Goal: Information Seeking & Learning: Learn about a topic

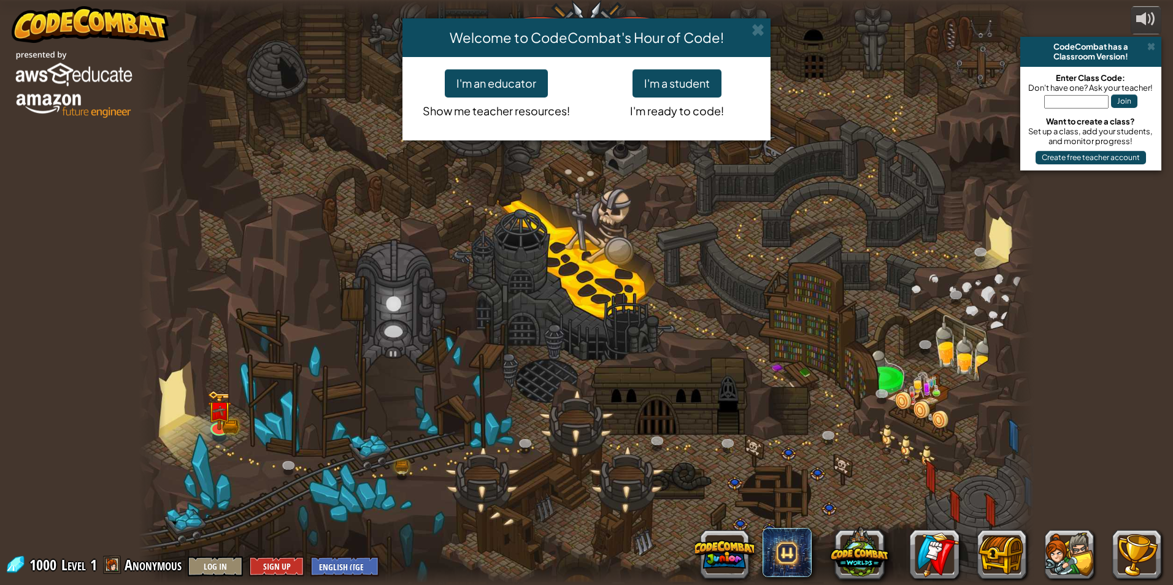
click at [1152, 47] on div "Welcome to CodeCombat's Hour of Code! I'm an educator Show me teacher resources…" at bounding box center [586, 292] width 1173 height 585
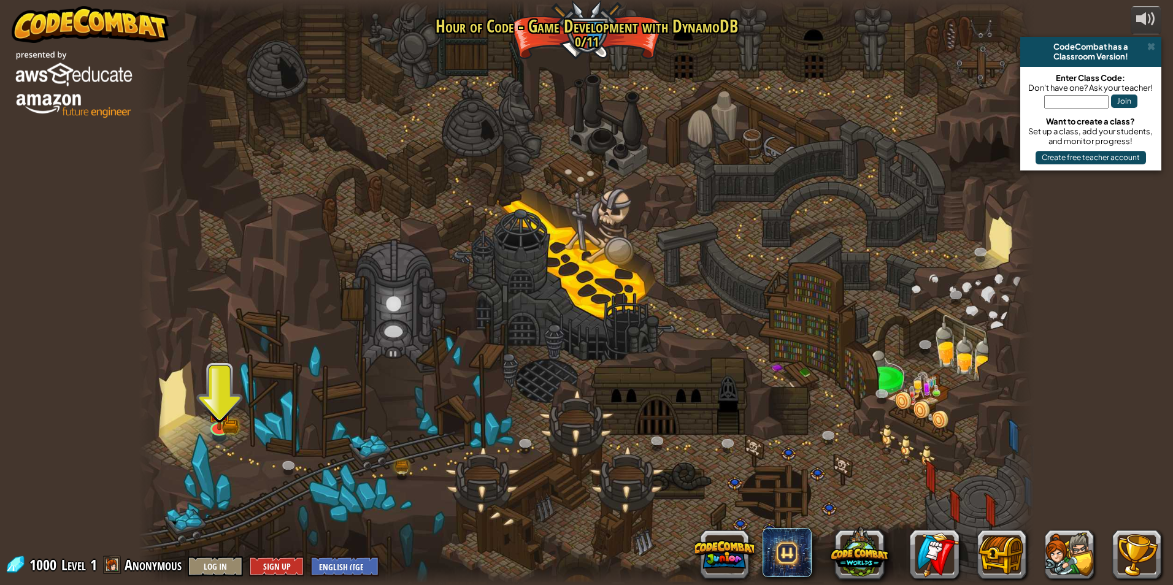
click at [320, 372] on div at bounding box center [586, 292] width 895 height 585
click at [212, 404] on img at bounding box center [219, 401] width 14 height 14
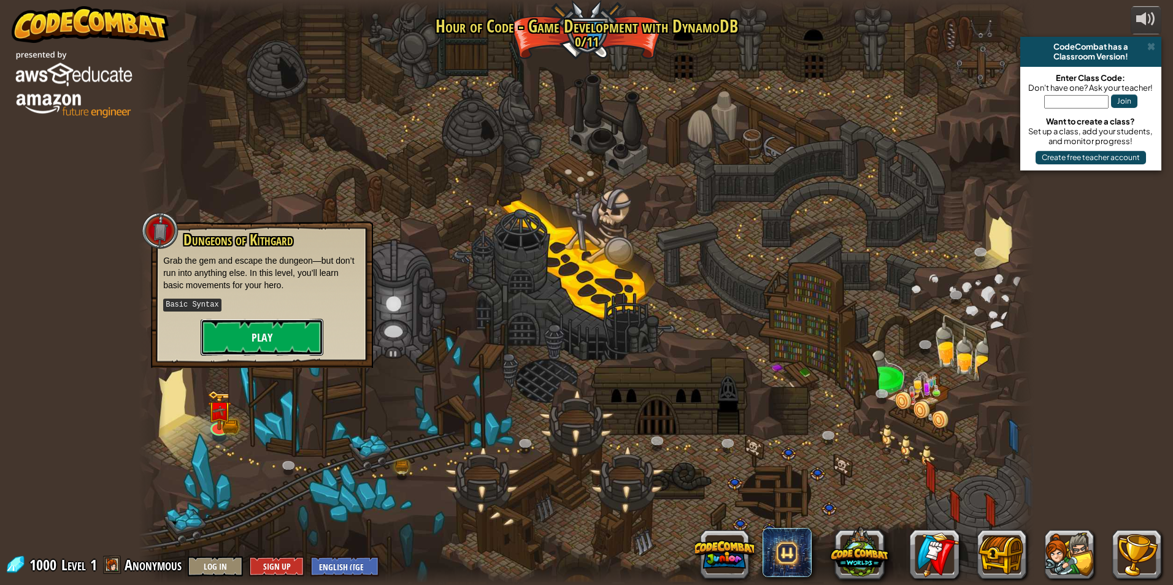
click at [256, 347] on button "Play" at bounding box center [262, 337] width 123 height 37
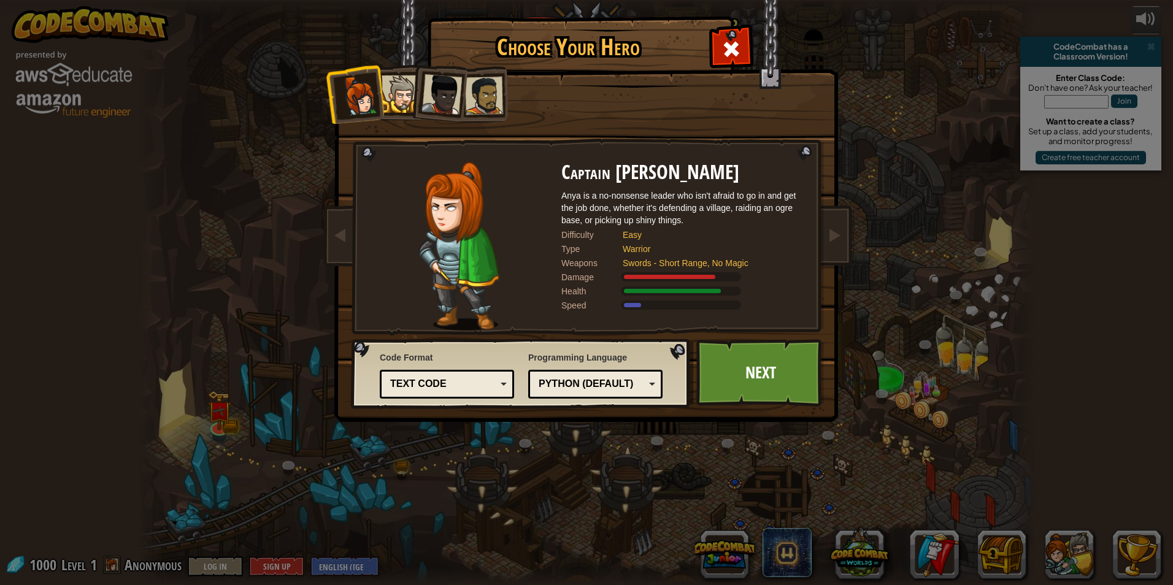
drag, startPoint x: 443, startPoint y: 353, endPoint x: 499, endPoint y: 341, distance: 57.1
click at [444, 349] on div "Code Format Text code Blocks and code Blocks Blocks (Icons) Text code Blocks - …" at bounding box center [447, 374] width 134 height 53
click at [406, 97] on div at bounding box center [399, 93] width 37 height 37
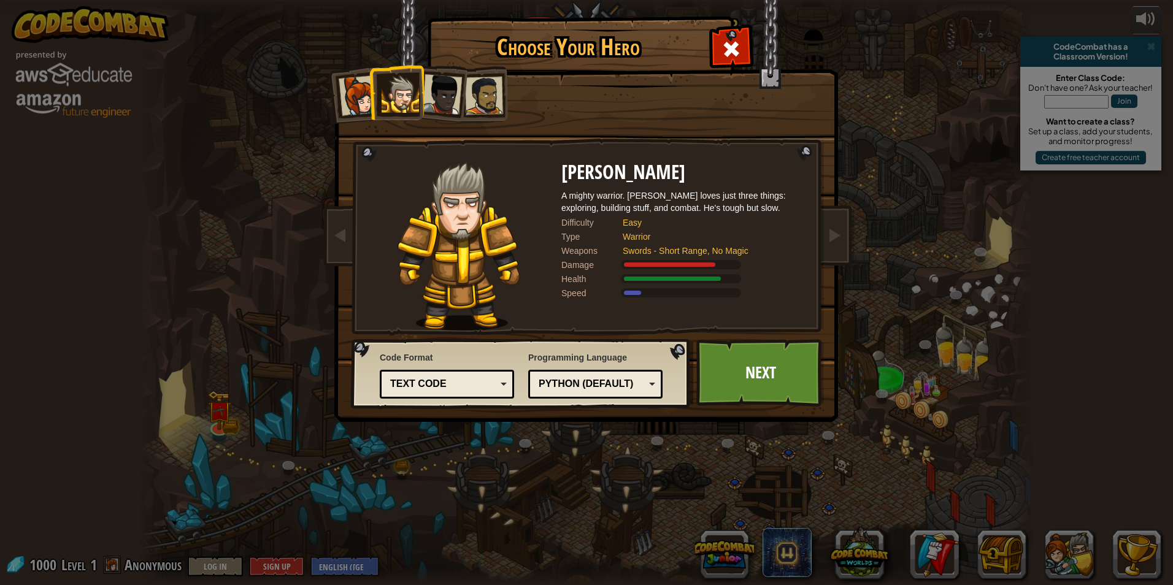
click at [440, 96] on div at bounding box center [441, 94] width 40 height 40
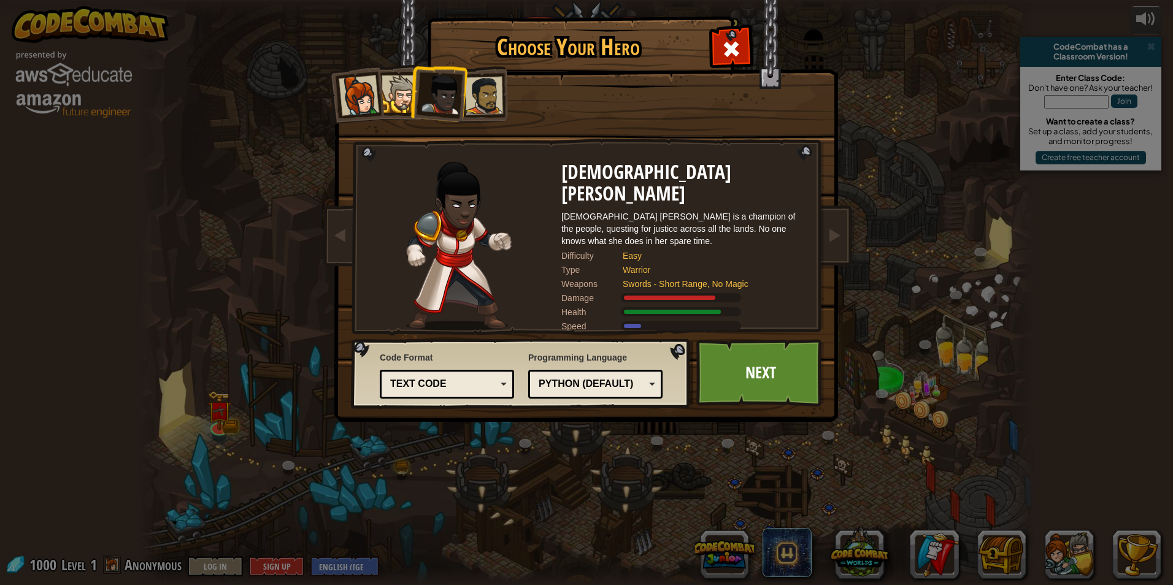
click at [489, 110] on div at bounding box center [484, 96] width 38 height 38
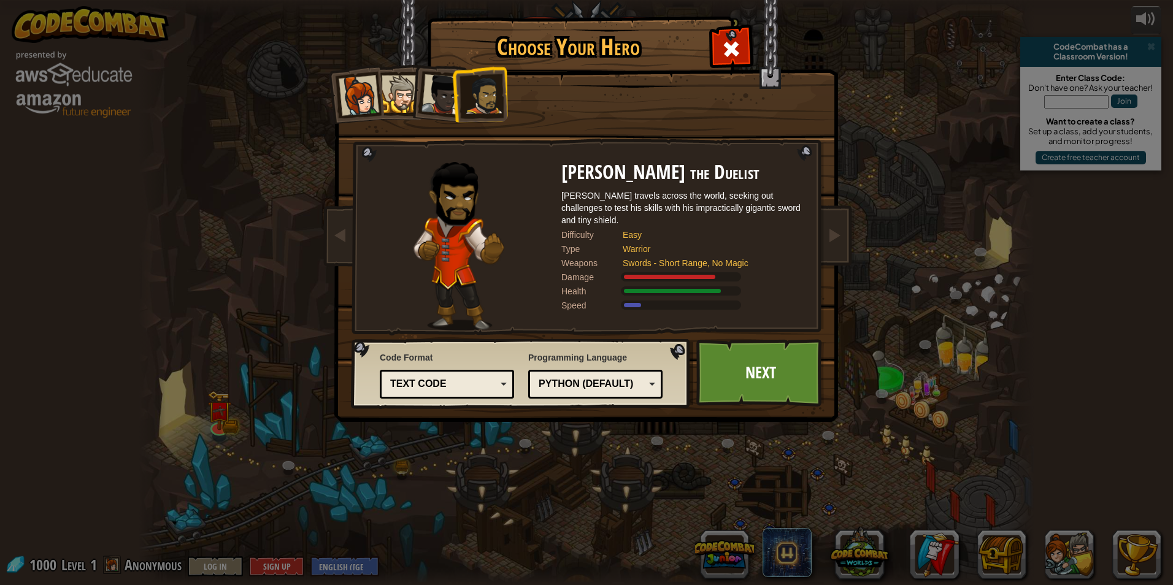
drag, startPoint x: 489, startPoint y: 110, endPoint x: 409, endPoint y: 164, distance: 96.8
click at [409, 164] on div at bounding box center [458, 246] width 205 height 169
click at [451, 112] on div at bounding box center [441, 94] width 40 height 40
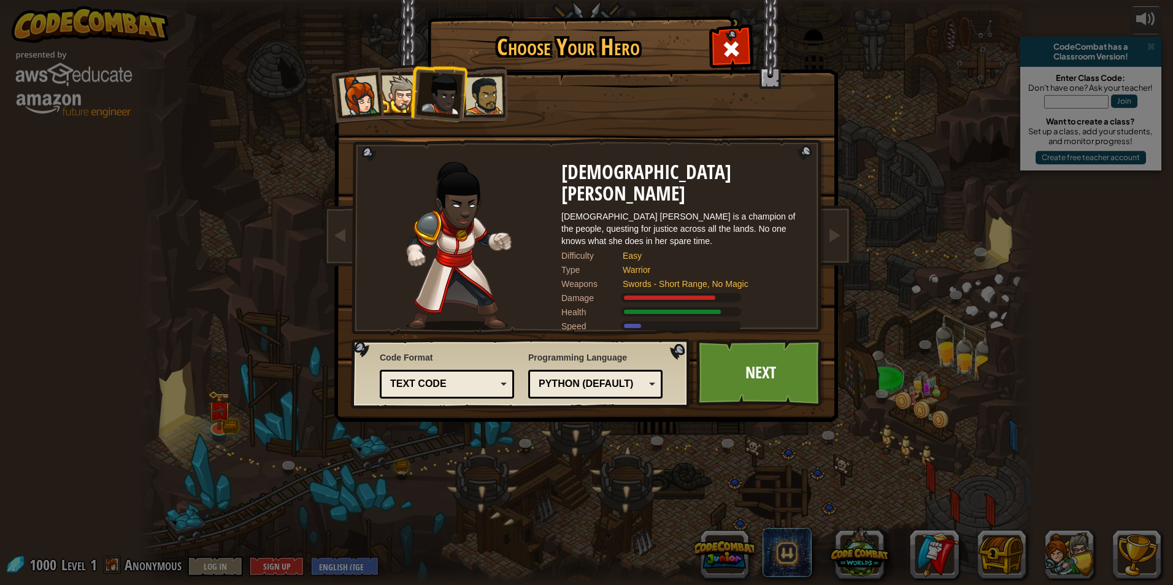
click at [403, 96] on div at bounding box center [399, 93] width 37 height 37
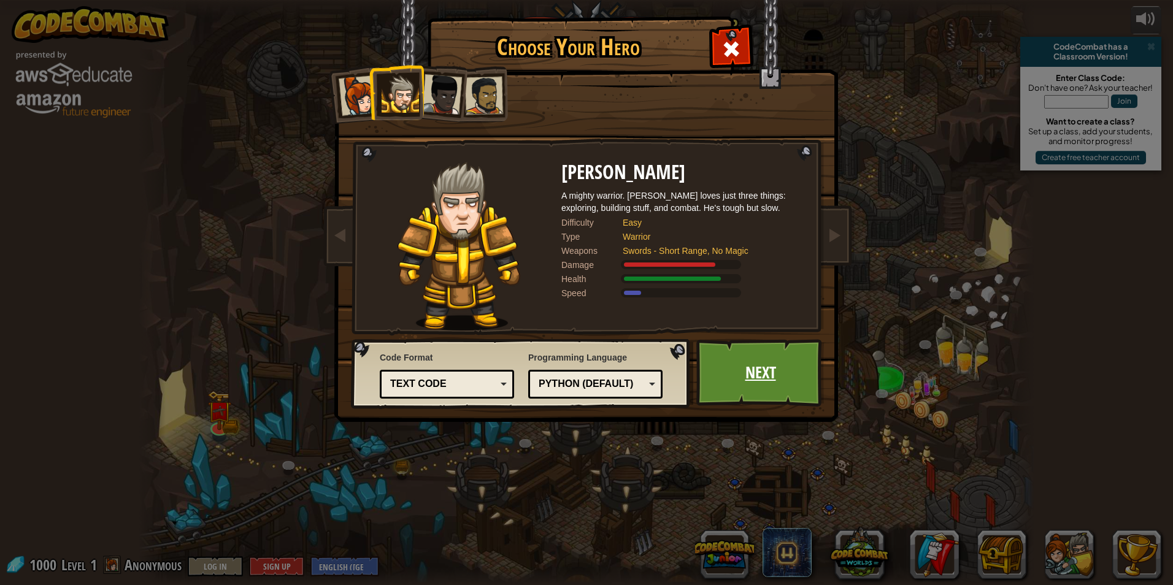
click at [775, 346] on link "Next" at bounding box center [760, 372] width 128 height 67
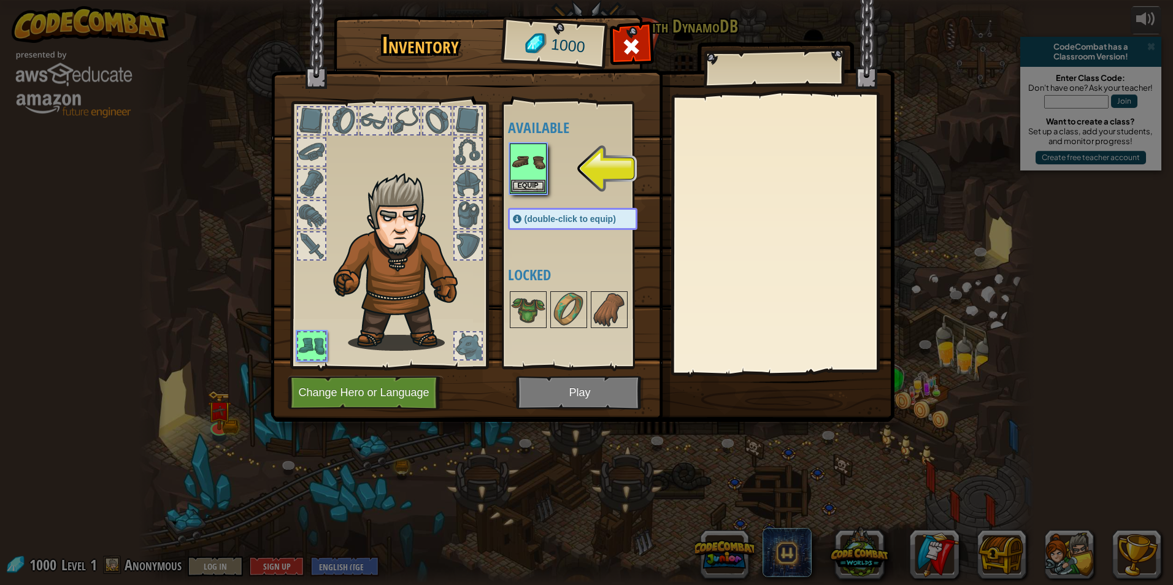
click at [603, 387] on img at bounding box center [582, 199] width 624 height 445
click at [528, 186] on button "Equip" at bounding box center [528, 185] width 34 height 13
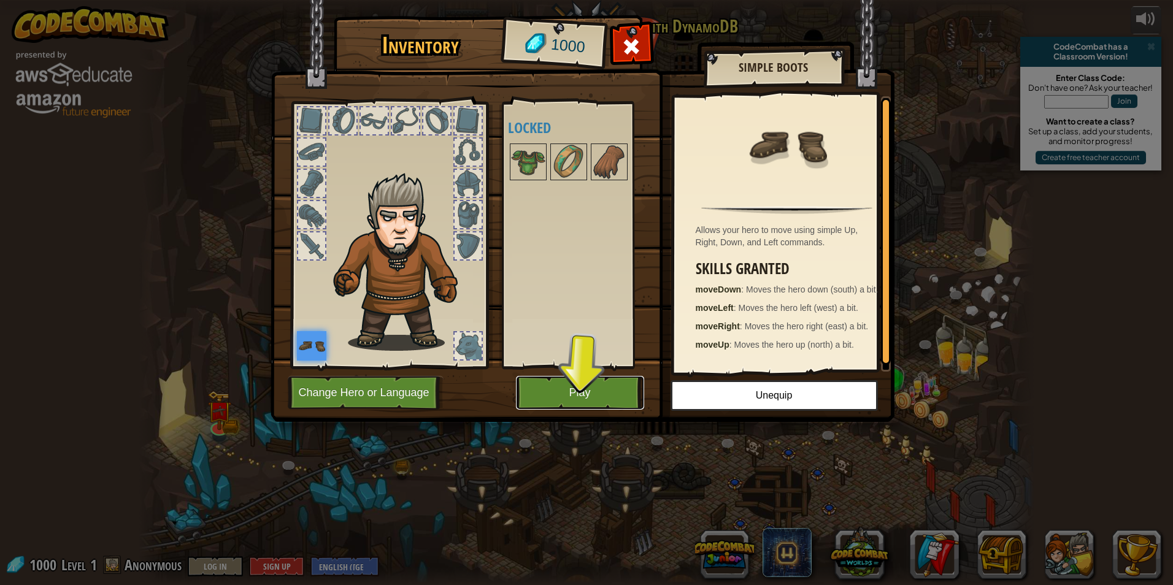
click at [581, 380] on button "Play" at bounding box center [580, 393] width 128 height 34
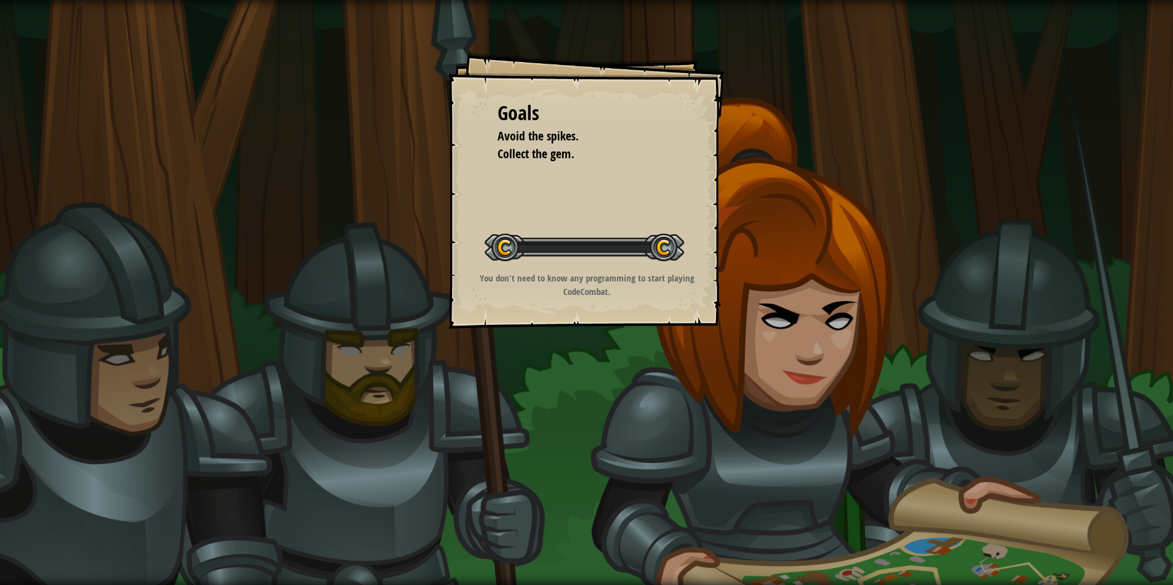
click at [592, 369] on div "Goals Avoid the spikes. Collect the gem. Start Level Error loading from server.…" at bounding box center [586, 292] width 1173 height 585
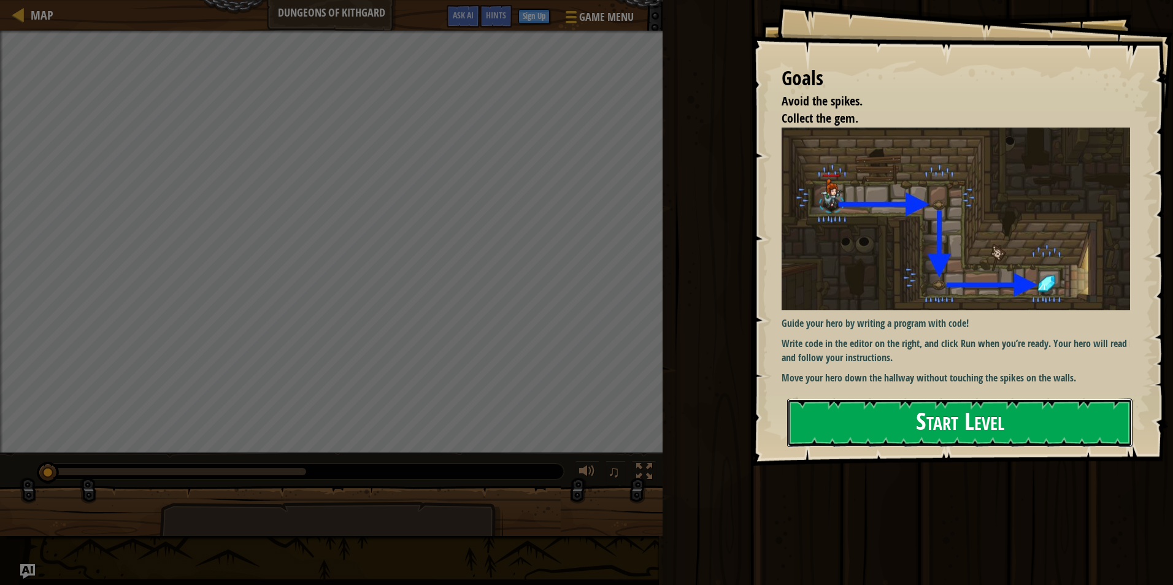
click at [900, 419] on button "Start Level" at bounding box center [959, 423] width 345 height 48
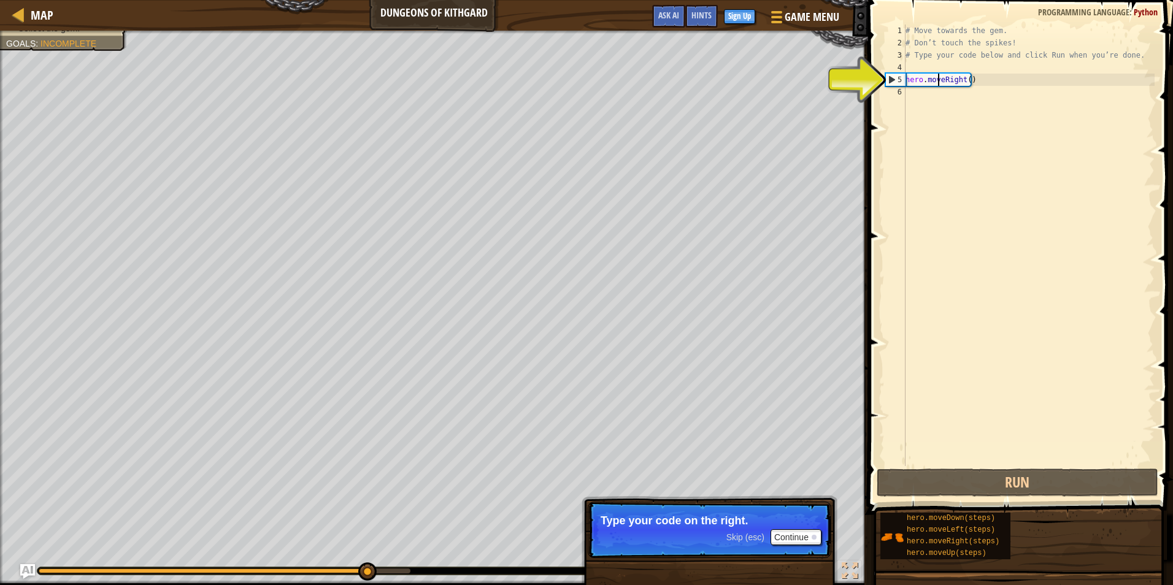
click at [938, 83] on div "# Move towards the gem. # Don’t touch the spikes! # Type your code below and cl…" at bounding box center [1028, 258] width 251 height 466
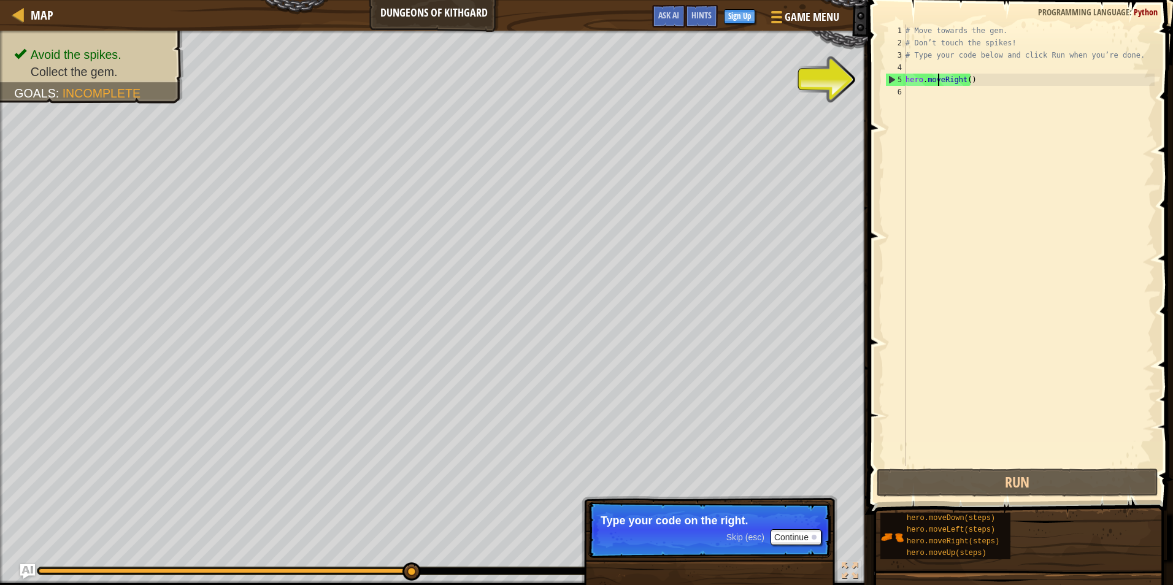
type textarea "eRight()"
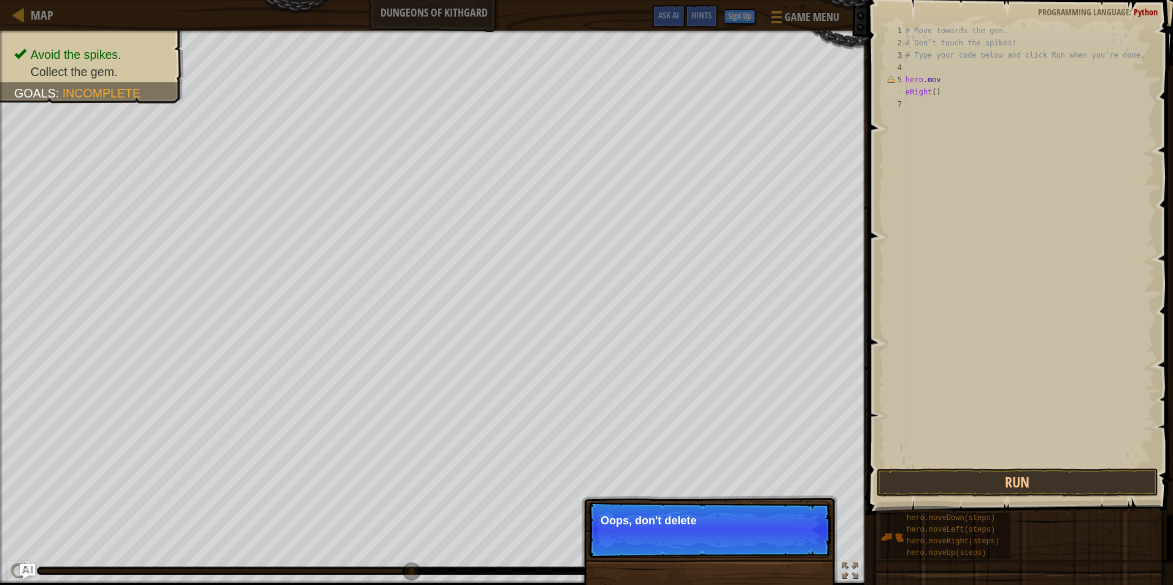
click at [987, 424] on div "# Move towards the gem. # Don’t touch the spikes! # Type your code below and cl…" at bounding box center [1028, 258] width 251 height 466
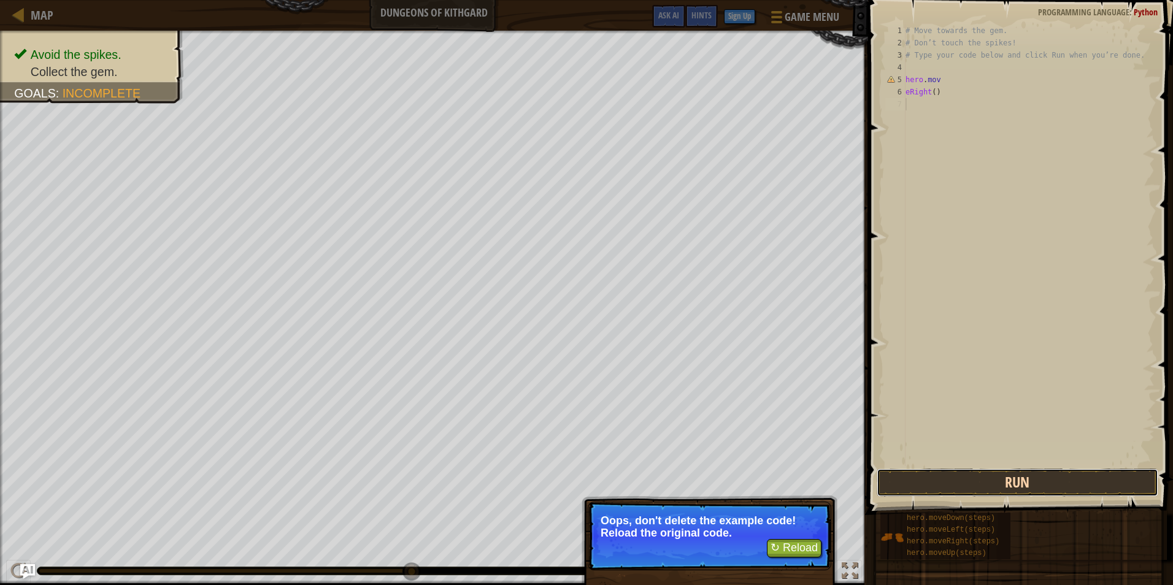
click at [908, 472] on button "Run" at bounding box center [1017, 483] width 282 height 28
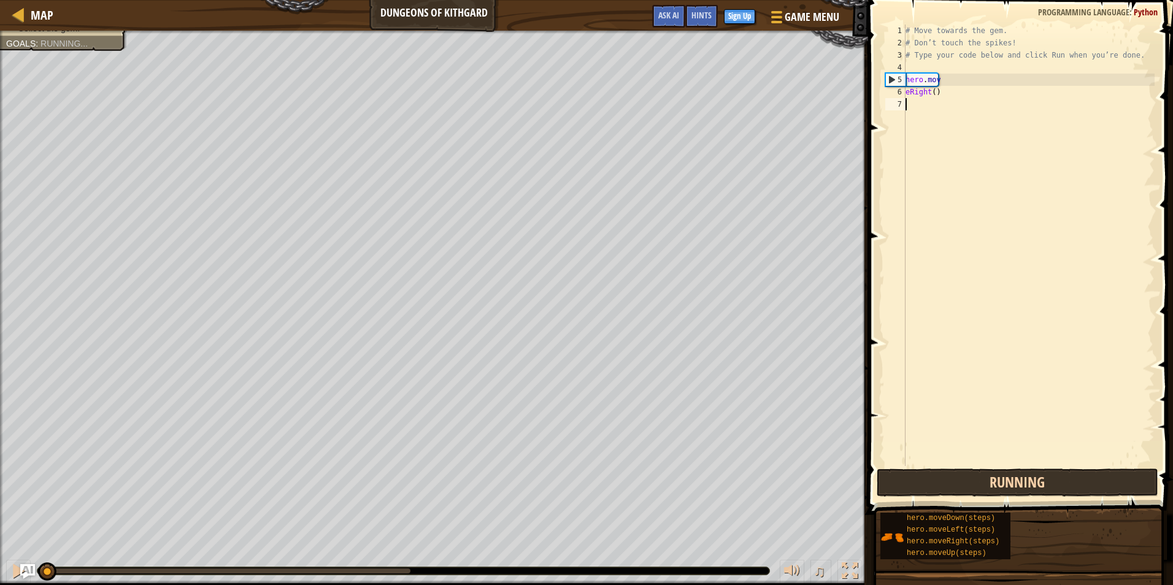
scroll to position [6, 0]
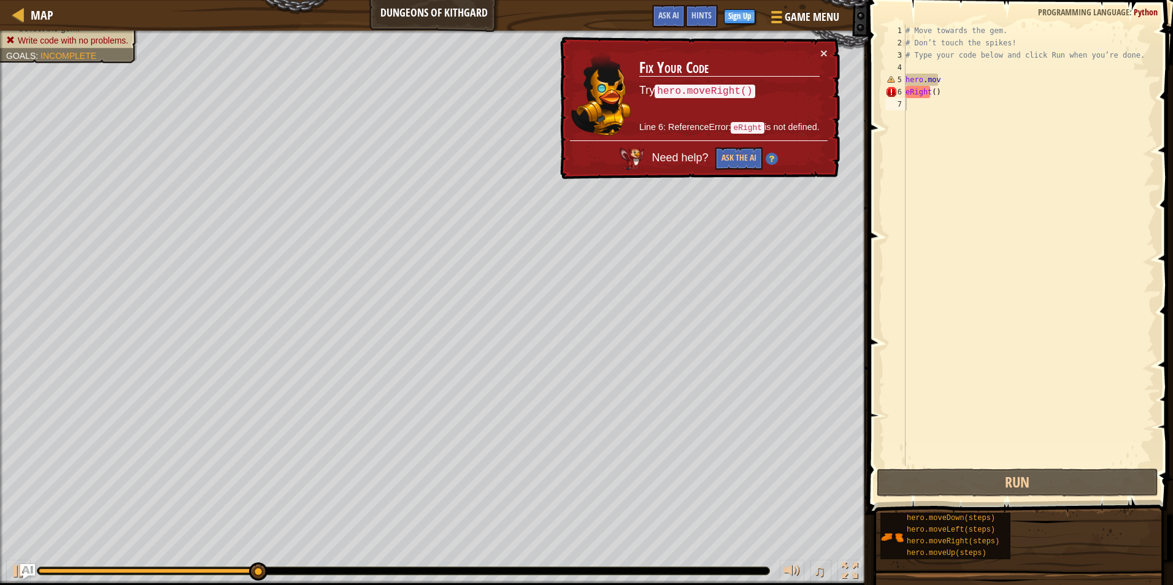
click at [728, 88] on code "hero.moveRight()" at bounding box center [704, 91] width 100 height 13
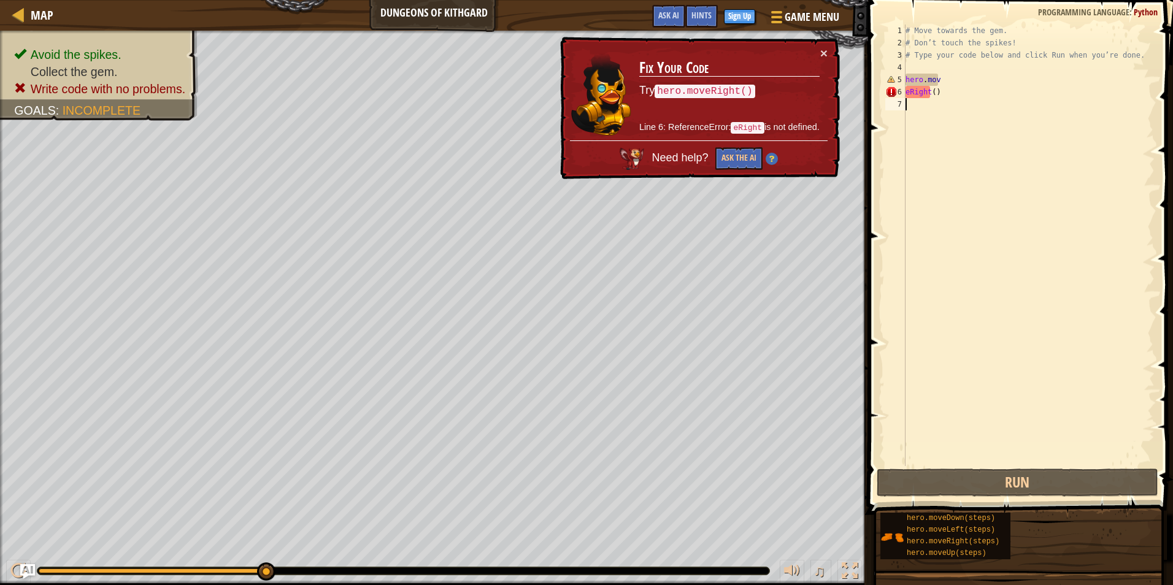
click at [938, 86] on div "# Move towards the gem. # Don’t touch the spikes! # Type your code below and cl…" at bounding box center [1028, 258] width 251 height 466
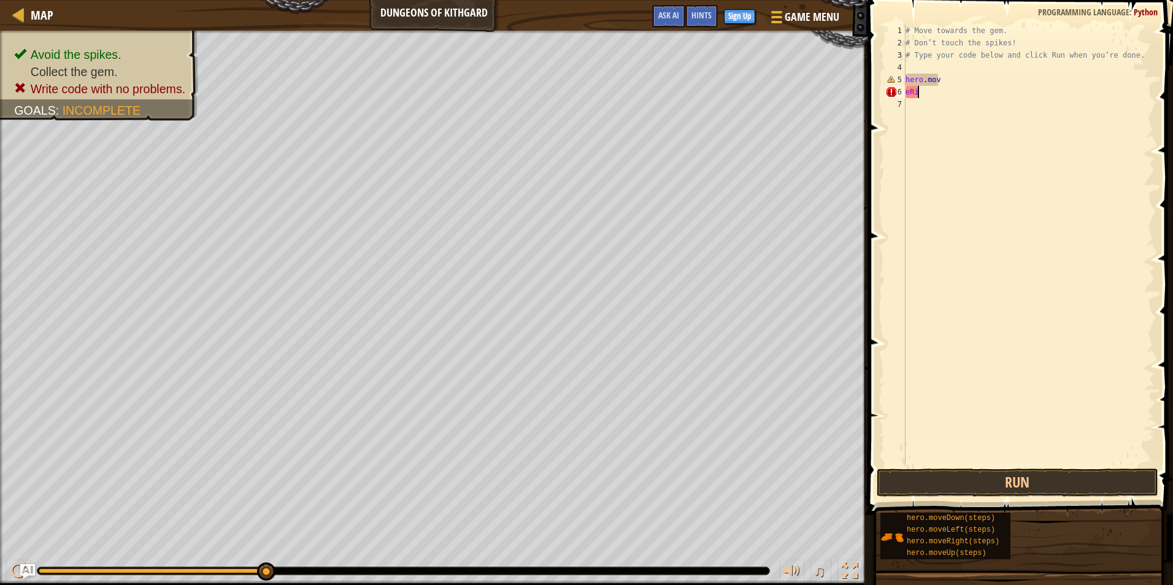
type textarea "e"
type textarea "h"
click at [1016, 487] on button "Run" at bounding box center [1017, 483] width 282 height 28
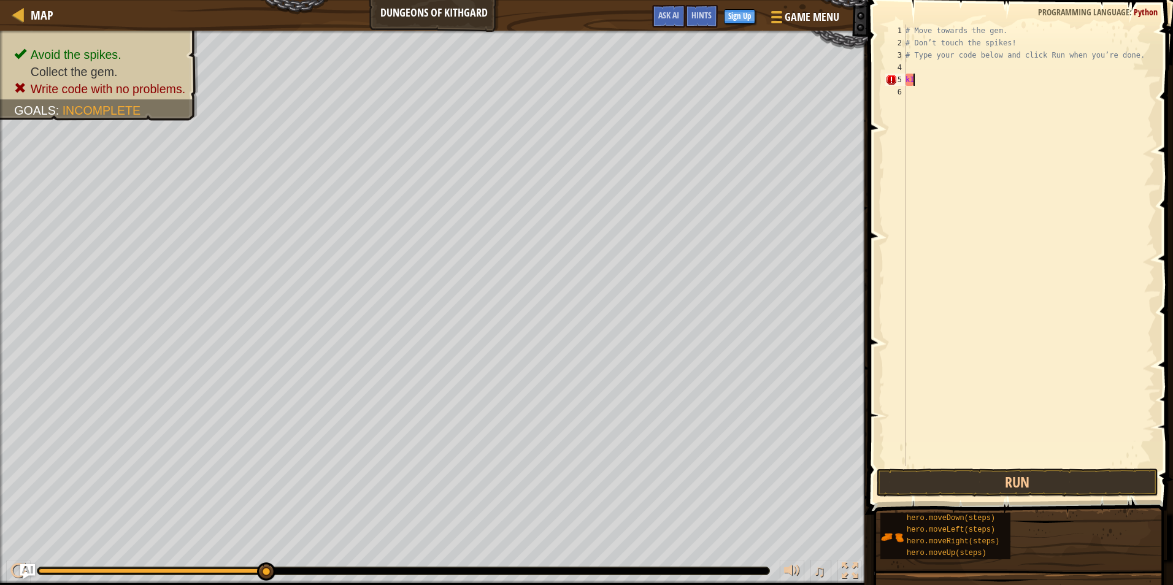
type textarea "k"
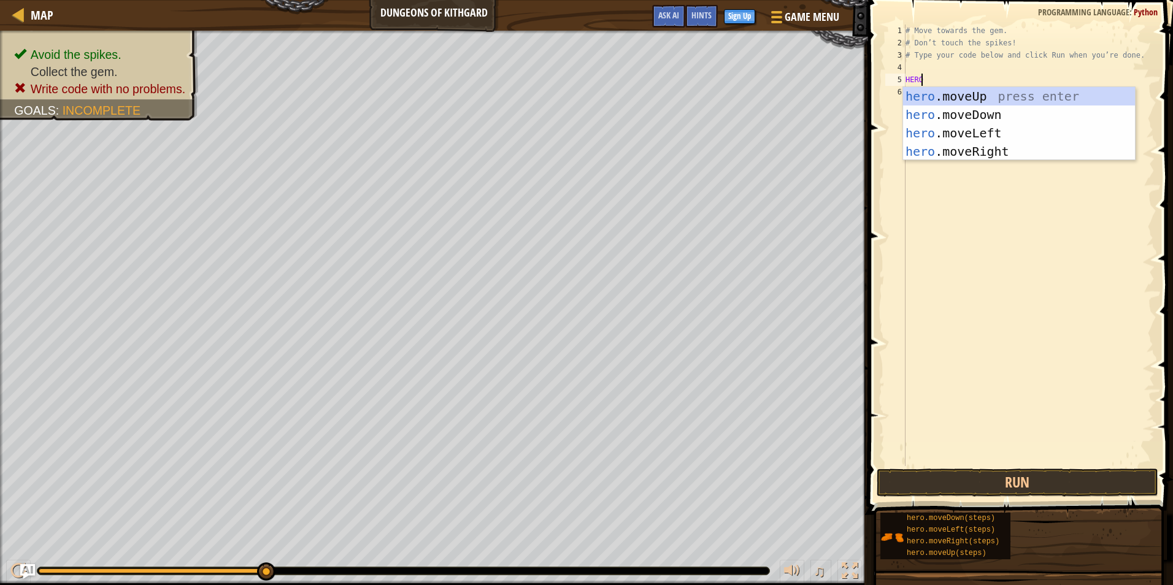
scroll to position [6, 1]
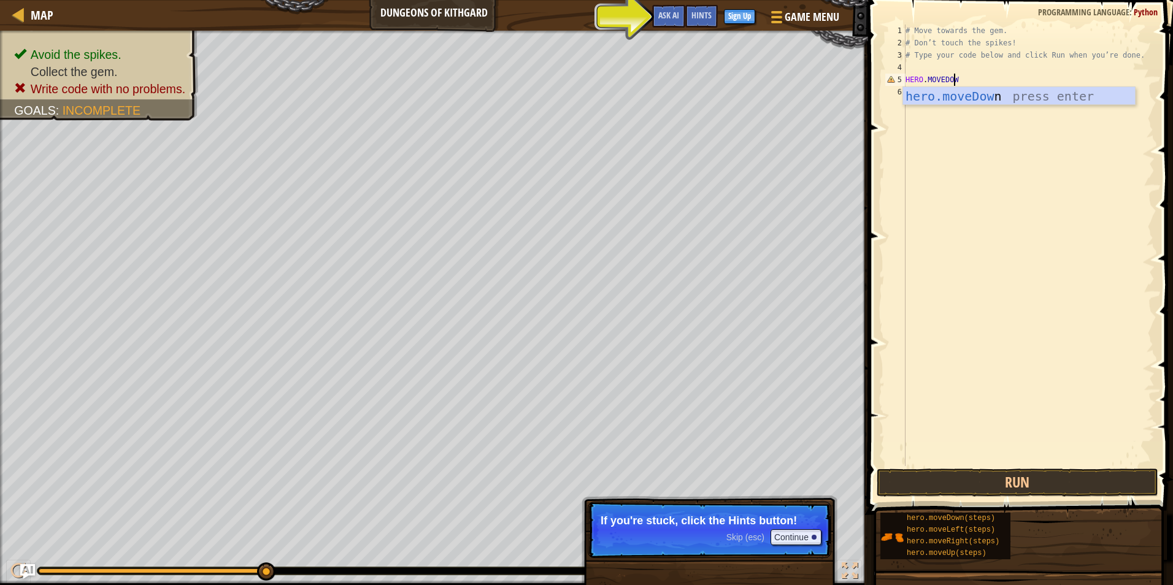
type textarea "HERO.MOVEDOWN"
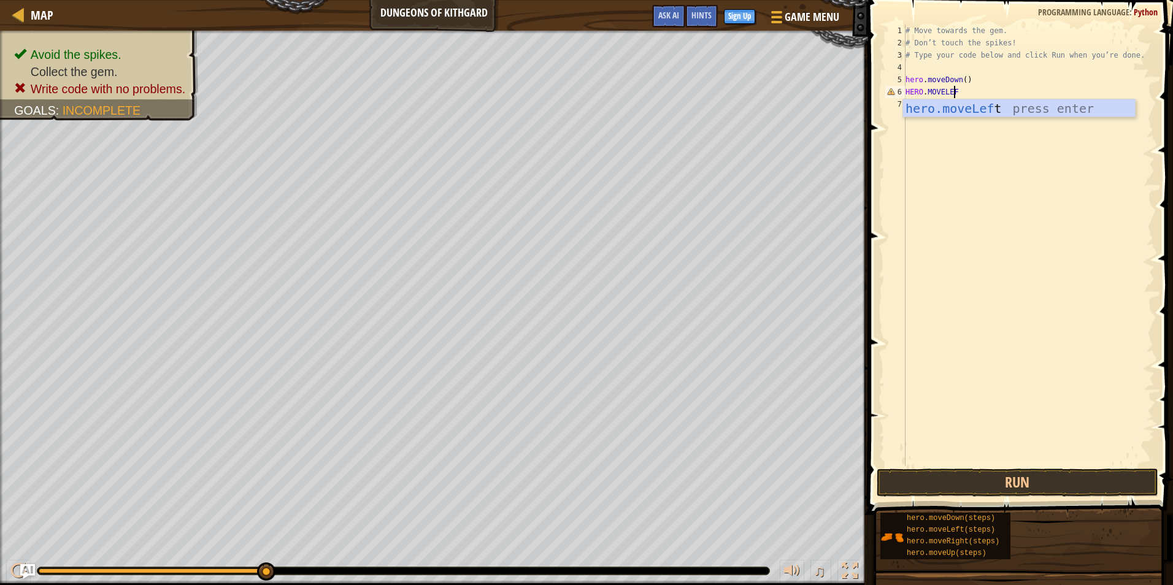
type textarea "HERO.MOVELEFT"
click at [972, 132] on div "# Move towards the gem. # Don’t touch the spikes! # Type your code below and cl…" at bounding box center [1028, 258] width 251 height 466
type textarea "HERO.MOVERIGHT"
click at [948, 145] on div "# Move towards the gem. # Don’t touch the spikes! # Type your code below and cl…" at bounding box center [1028, 258] width 251 height 466
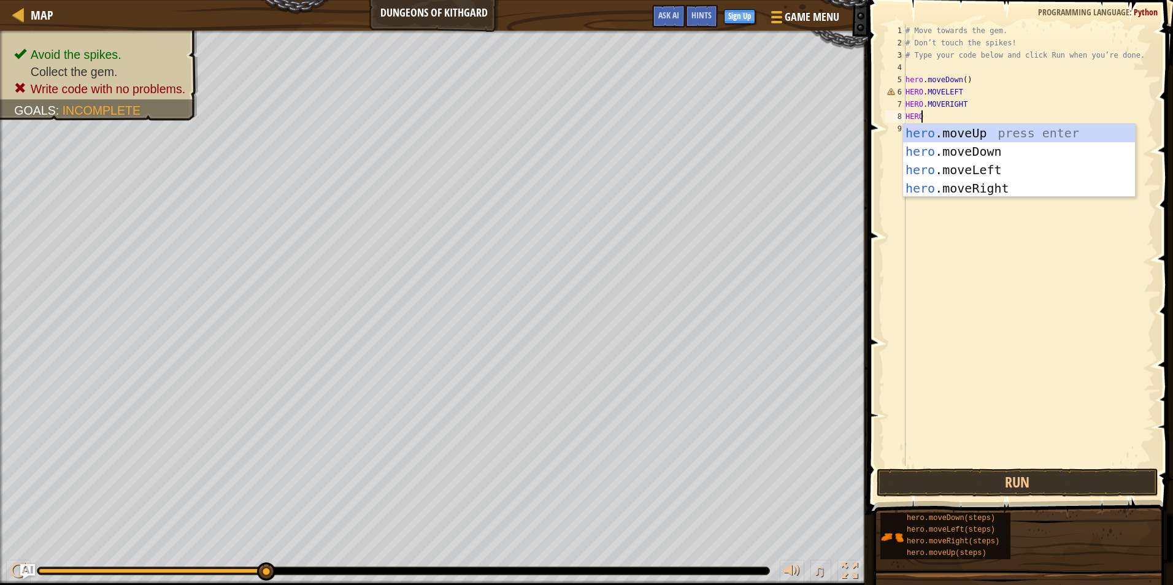
scroll to position [6, 1]
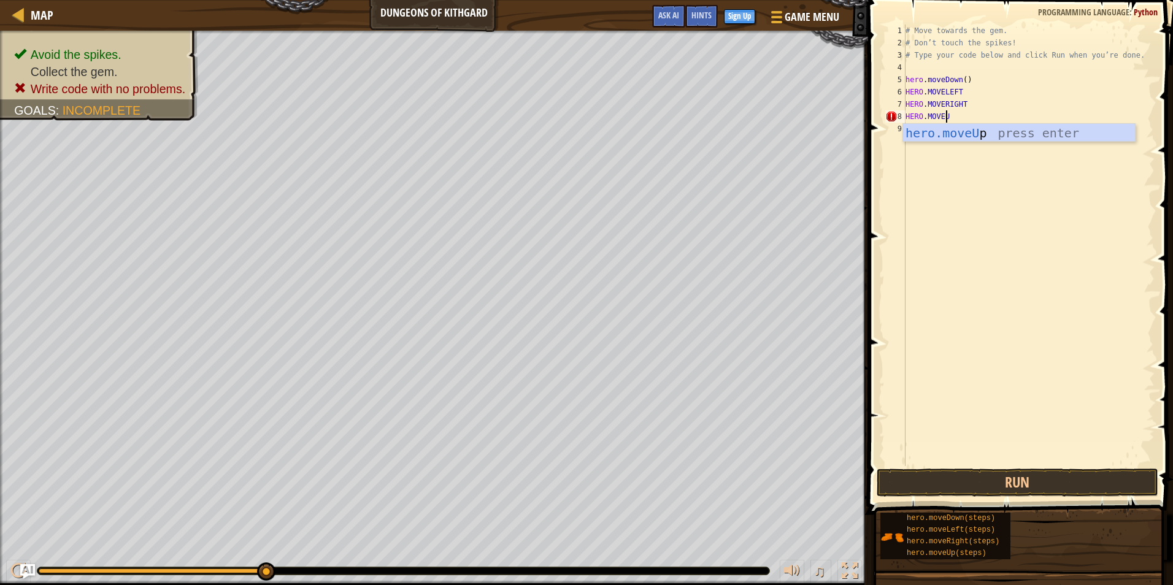
type textarea "HERO.MOVEUP"
click at [1007, 479] on button "Run" at bounding box center [1017, 483] width 282 height 28
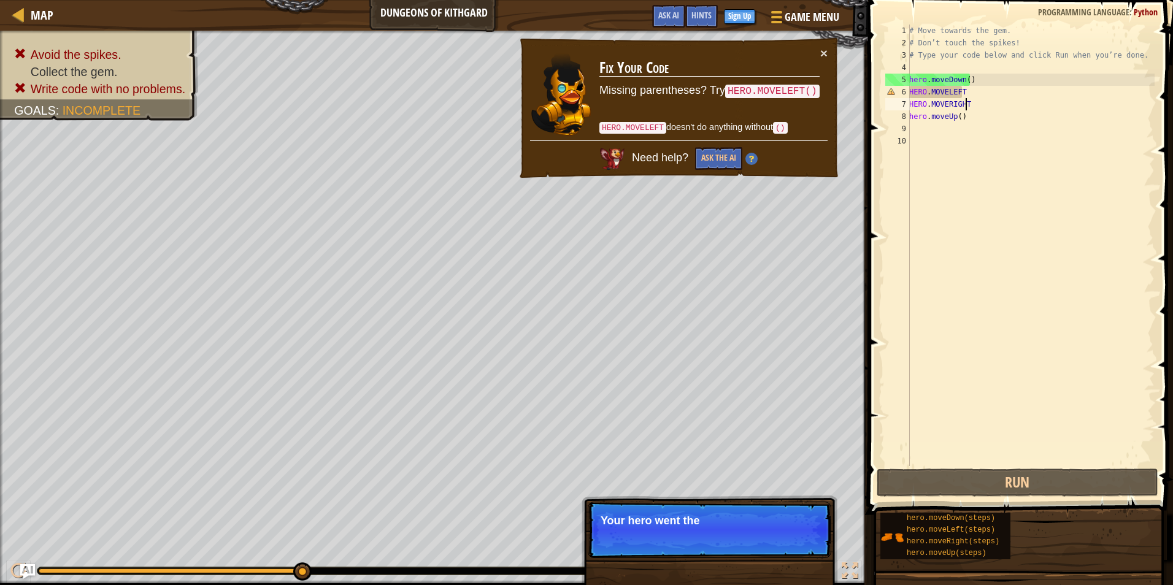
click at [967, 107] on div "# Move towards the gem. # Don’t touch the spikes! # Type your code below and cl…" at bounding box center [1030, 258] width 248 height 466
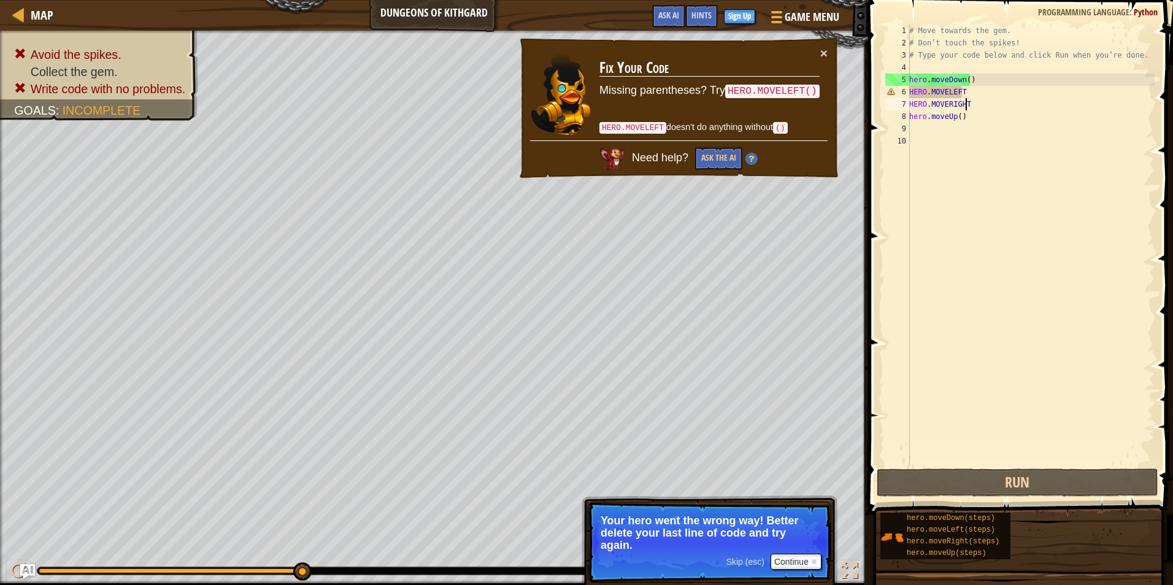
scroll to position [6, 4]
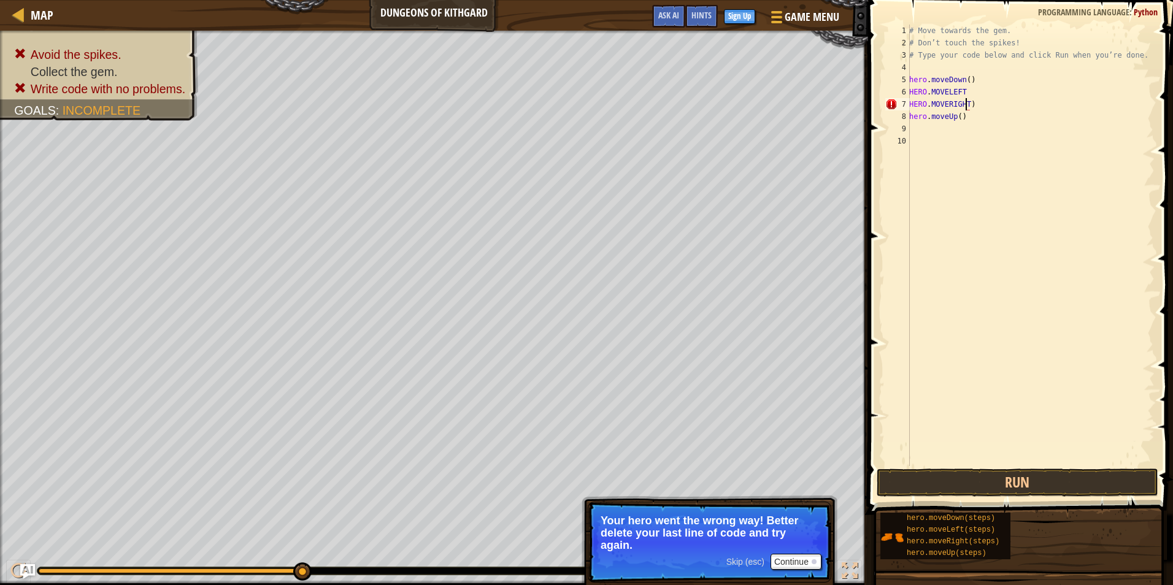
type textarea "HERO.MOVERIGHT()"
drag, startPoint x: 967, startPoint y: 107, endPoint x: 937, endPoint y: 486, distance: 380.8
click at [936, 488] on button "Run" at bounding box center [1017, 483] width 282 height 28
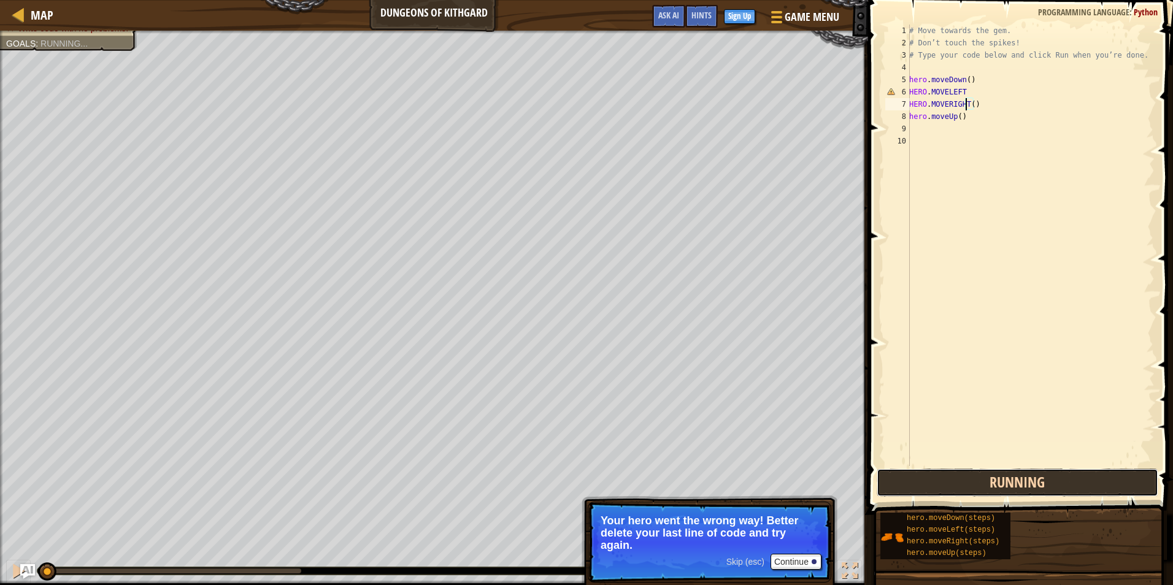
click at [940, 485] on button "Running" at bounding box center [1017, 483] width 282 height 28
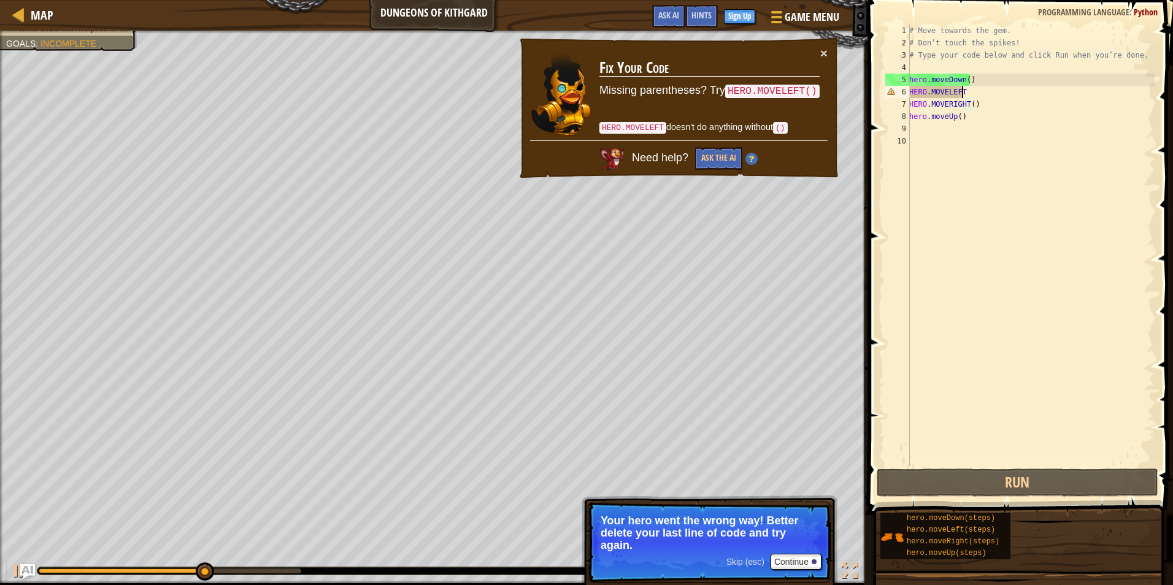
click at [971, 88] on div "# Move towards the gem. # Don’t touch the spikes! # Type your code below and cl…" at bounding box center [1030, 258] width 248 height 466
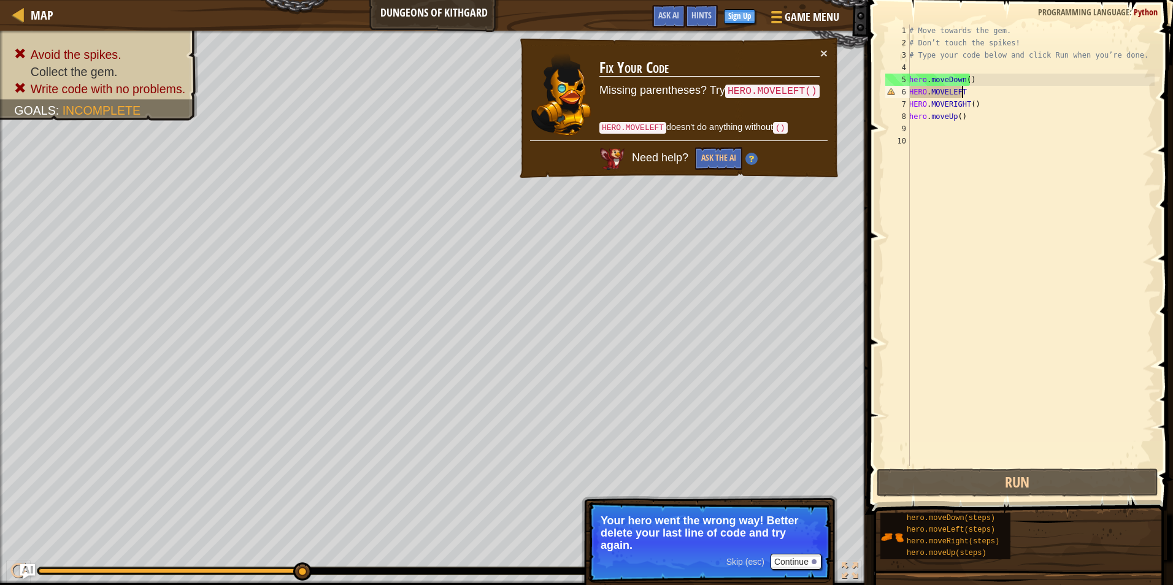
scroll to position [6, 4]
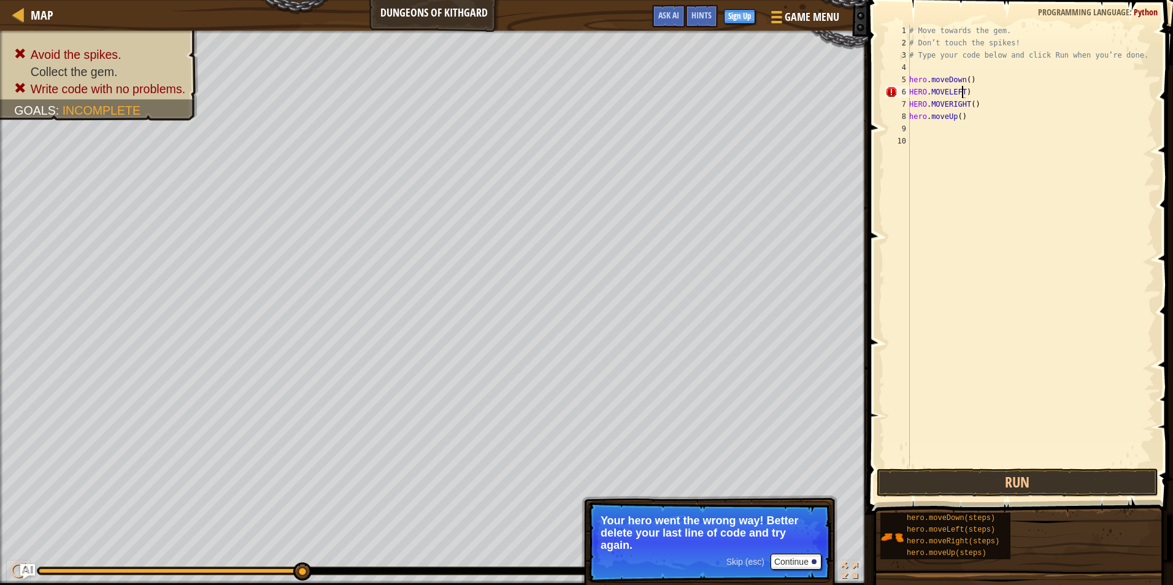
type textarea "HERO.MOVELEFT()"
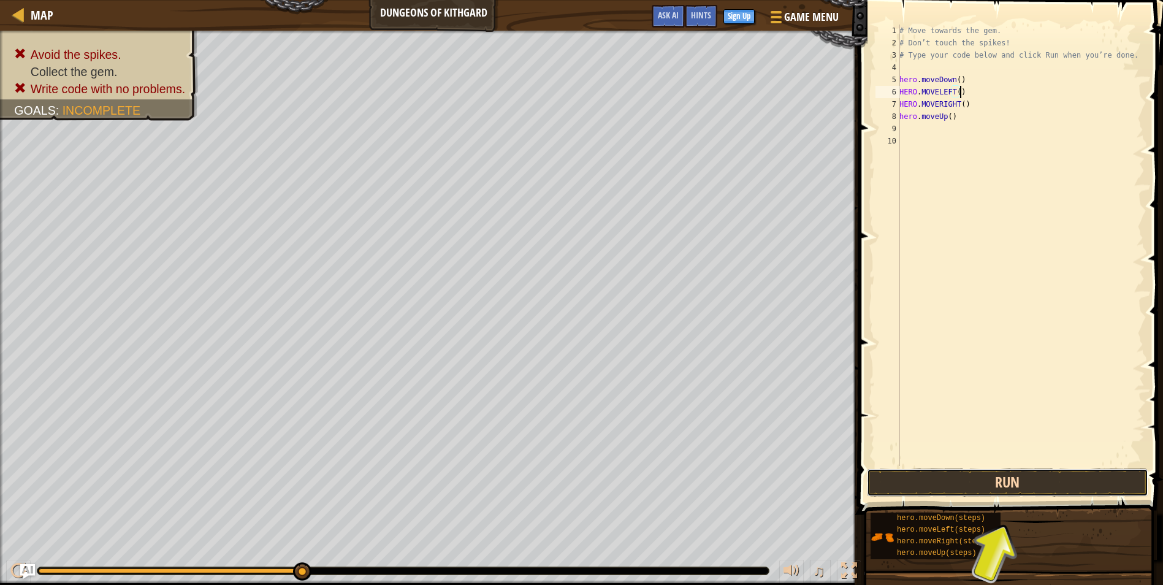
click at [1076, 478] on button "Run" at bounding box center [1008, 483] width 282 height 28
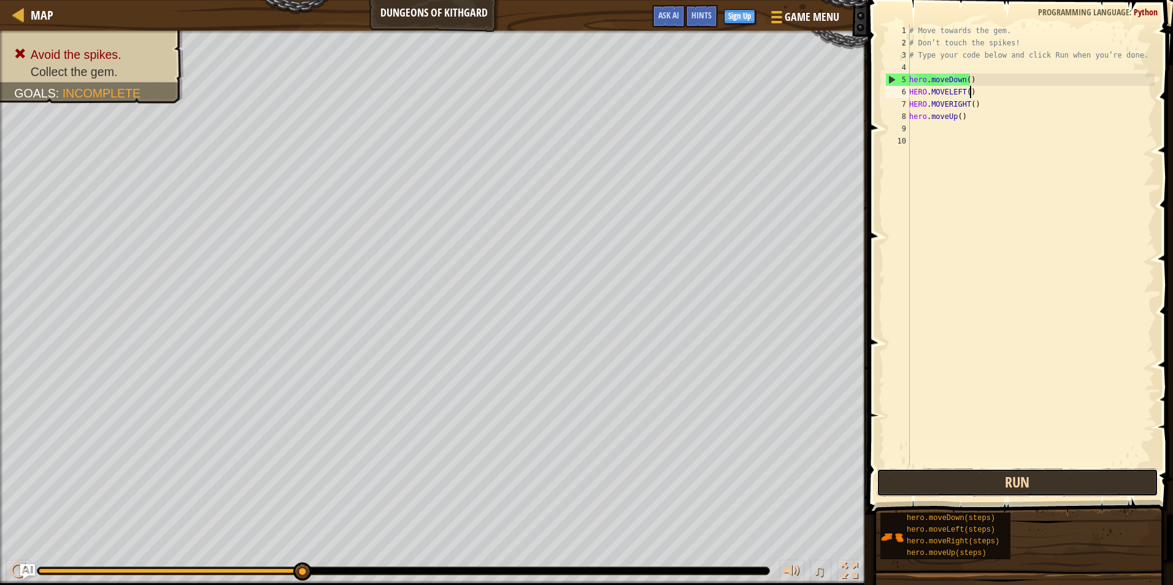
click at [1057, 486] on button "Run" at bounding box center [1017, 483] width 282 height 28
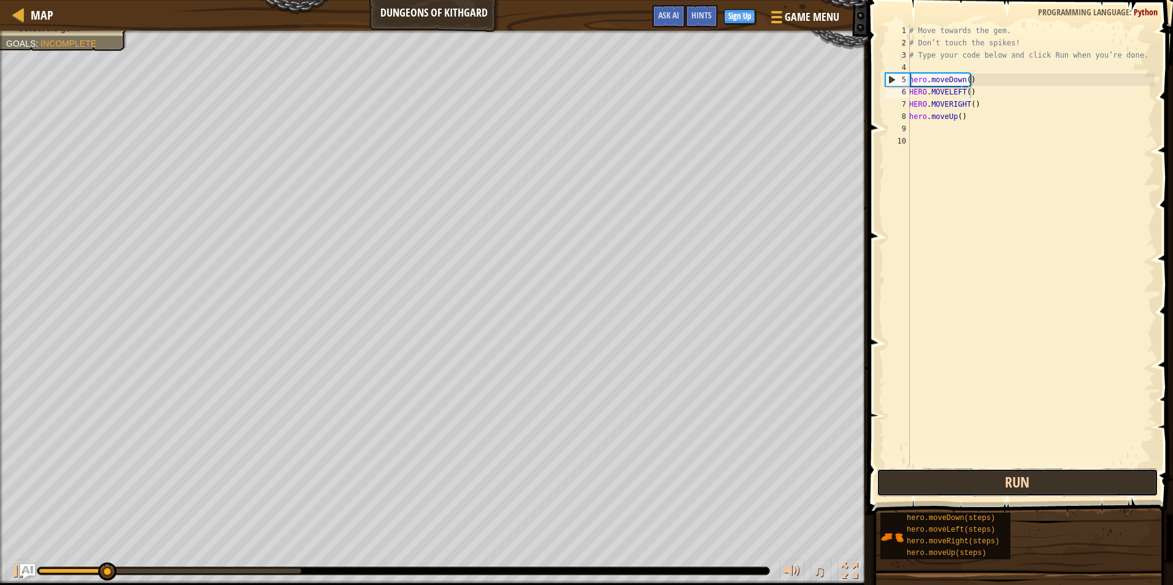
click at [1059, 482] on button "Run" at bounding box center [1017, 483] width 282 height 28
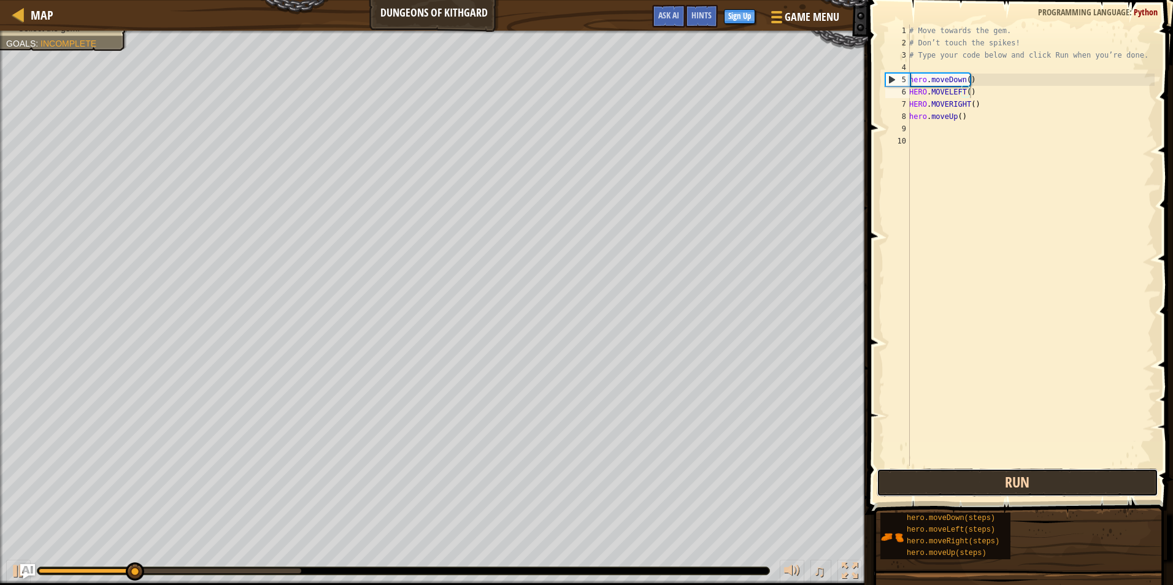
click at [1059, 482] on button "Run" at bounding box center [1017, 483] width 282 height 28
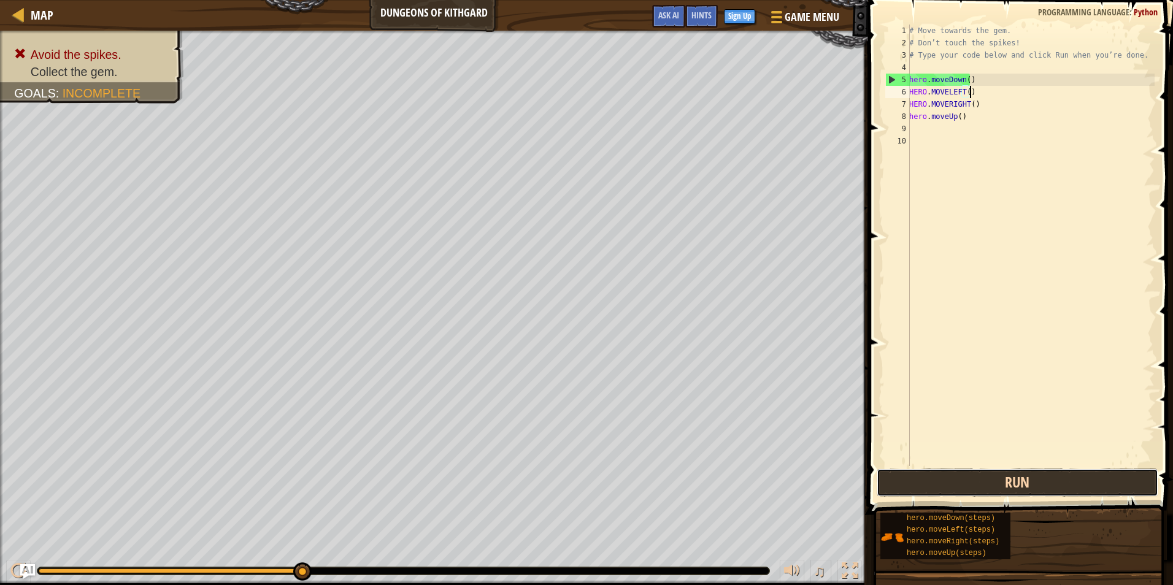
click at [1055, 477] on button "Run" at bounding box center [1017, 483] width 282 height 28
drag, startPoint x: 302, startPoint y: 565, endPoint x: 354, endPoint y: 566, distance: 51.5
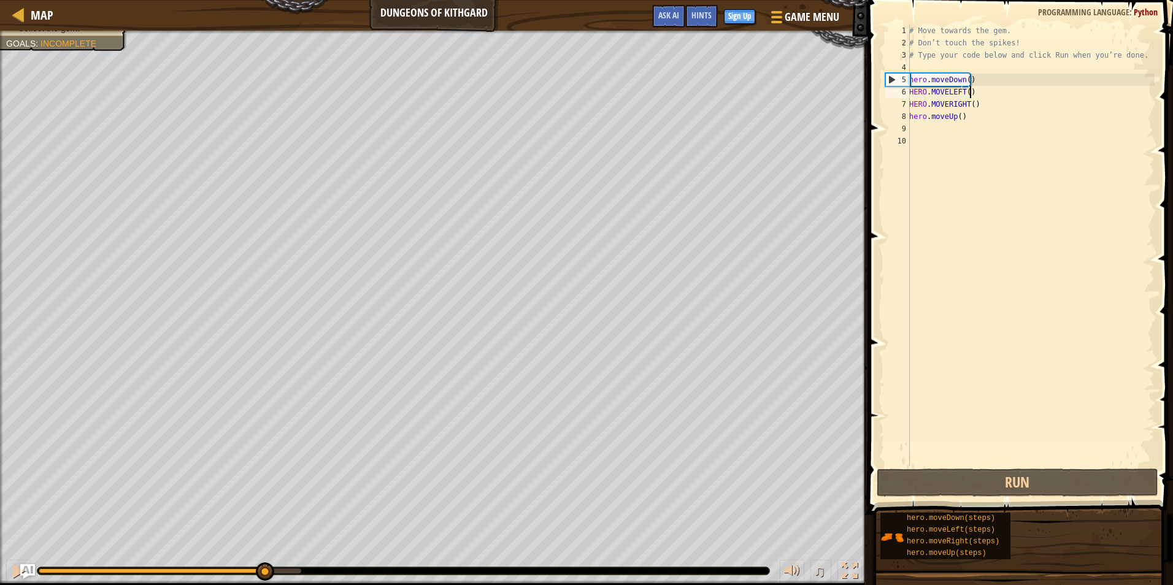
drag, startPoint x: 304, startPoint y: 569, endPoint x: 279, endPoint y: 554, distance: 28.3
click at [261, 557] on div "♫" at bounding box center [434, 568] width 868 height 37
click at [18, 573] on div at bounding box center [18, 571] width 16 height 16
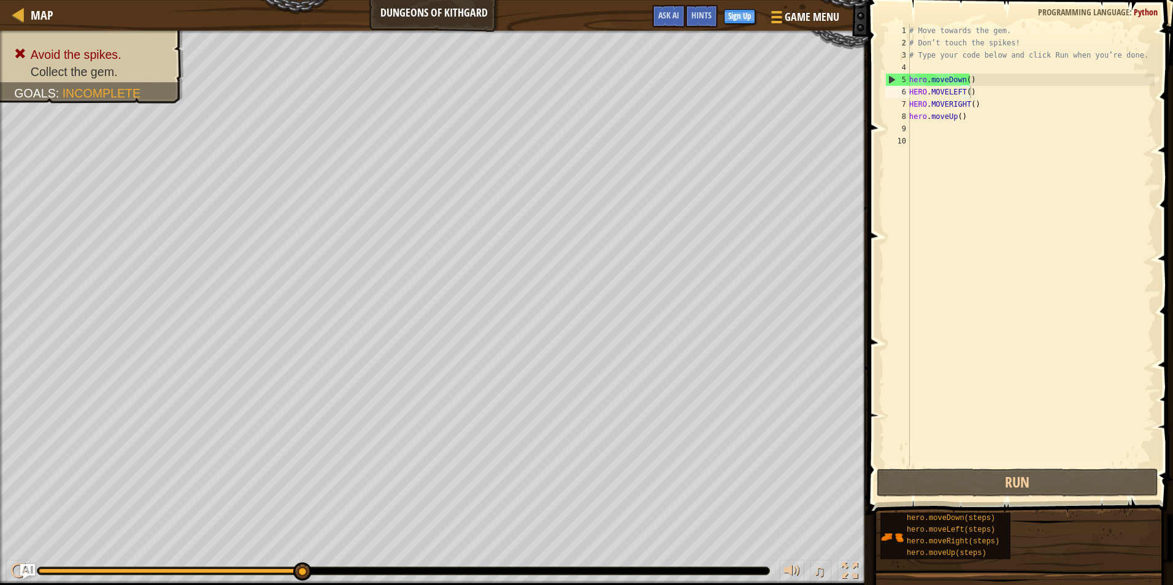
click at [145, 567] on div at bounding box center [403, 570] width 732 height 7
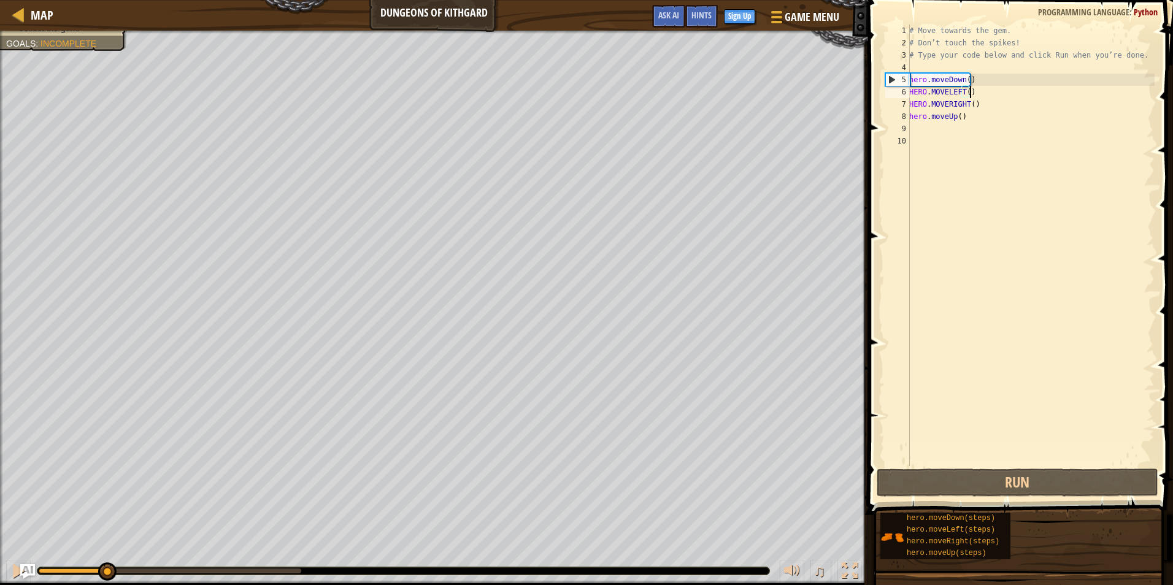
drag, startPoint x: 157, startPoint y: 570, endPoint x: 89, endPoint y: 556, distance: 69.4
click at [104, 561] on div "♫" at bounding box center [434, 568] width 868 height 37
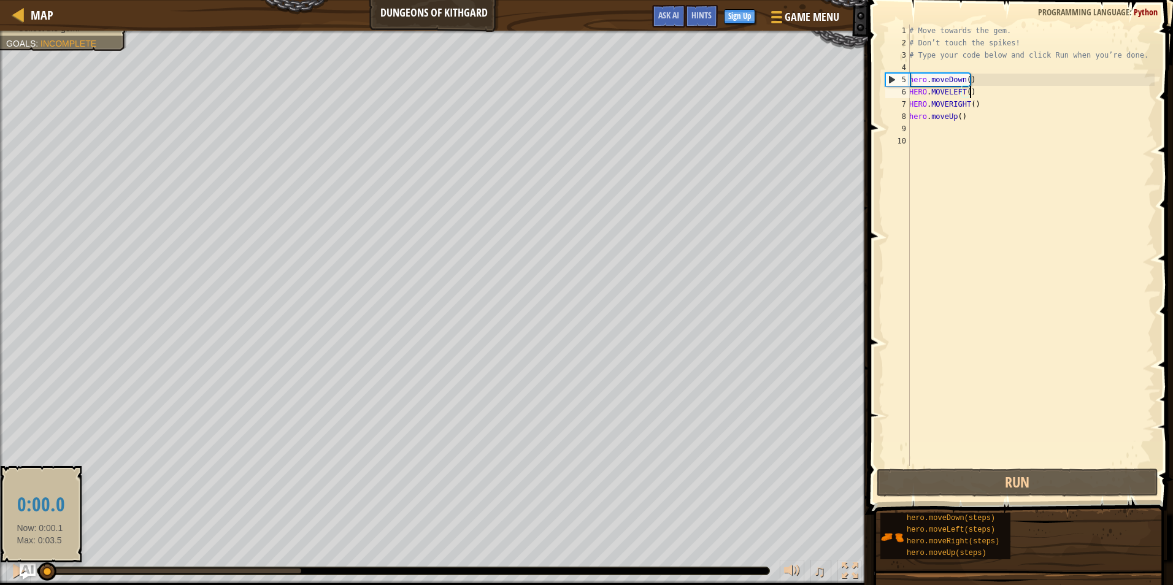
drag, startPoint x: 72, startPoint y: 572, endPoint x: 30, endPoint y: 571, distance: 41.7
click at [31, 571] on div "Map Dungeons of Kithgard Game Menu Done Sign Up Hints Ask AI 1 הההההההההההההההה…" at bounding box center [586, 292] width 1173 height 585
click at [20, 572] on img "Ask AI" at bounding box center [28, 572] width 16 height 16
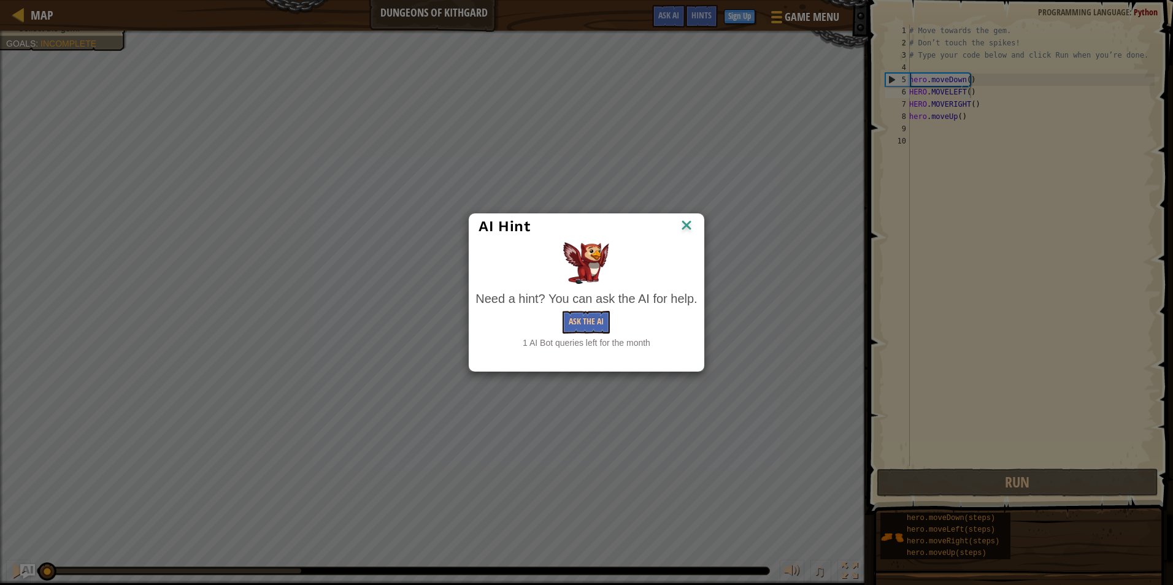
click at [16, 571] on div "AI Hint Need a hint? You can ask the AI for help. Ask the AI 1 AI Bot queries l…" at bounding box center [586, 292] width 1173 height 585
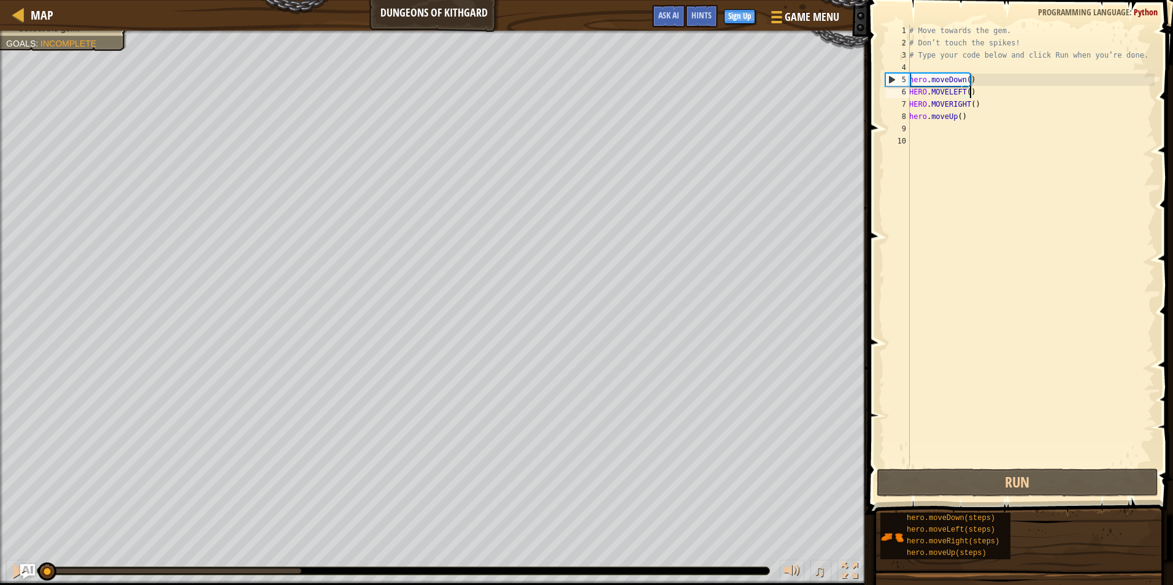
click at [31, 563] on div "♫" at bounding box center [434, 568] width 868 height 37
click at [27, 568] on img "Ask AI" at bounding box center [28, 572] width 16 height 16
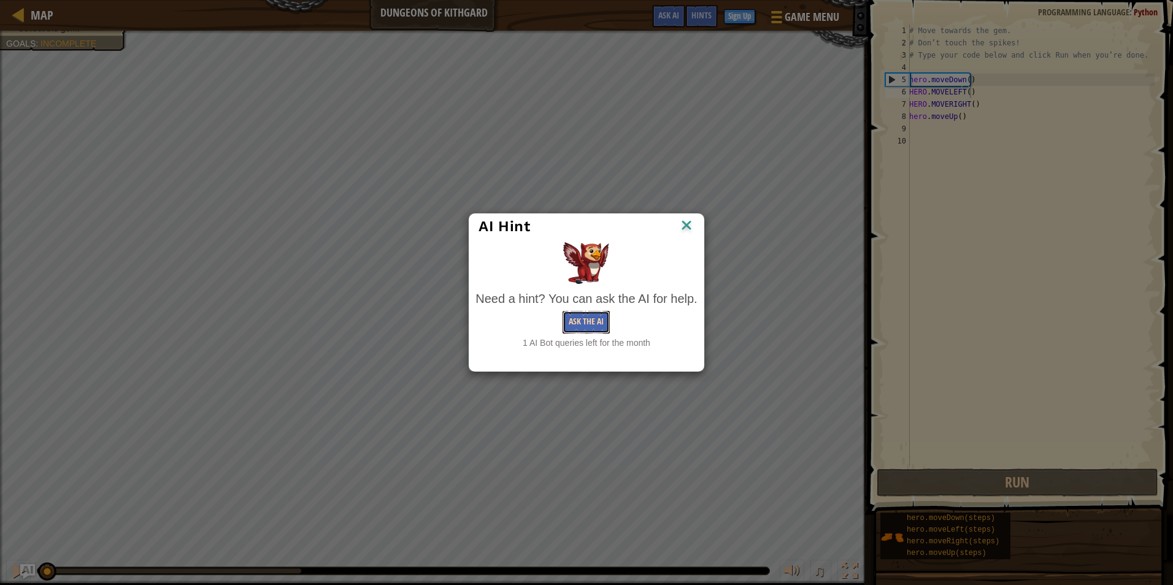
click at [583, 318] on button "Ask the AI" at bounding box center [585, 322] width 47 height 23
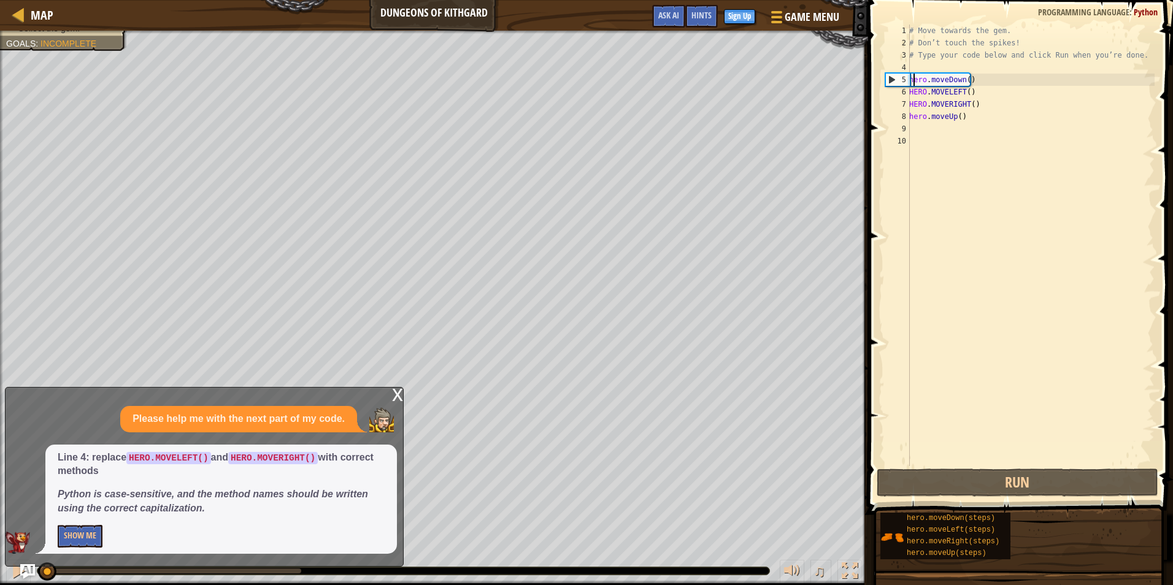
click at [915, 82] on div "# Move towards the gem. # Don’t touch the spikes! # Type your code below and cl…" at bounding box center [1030, 258] width 248 height 466
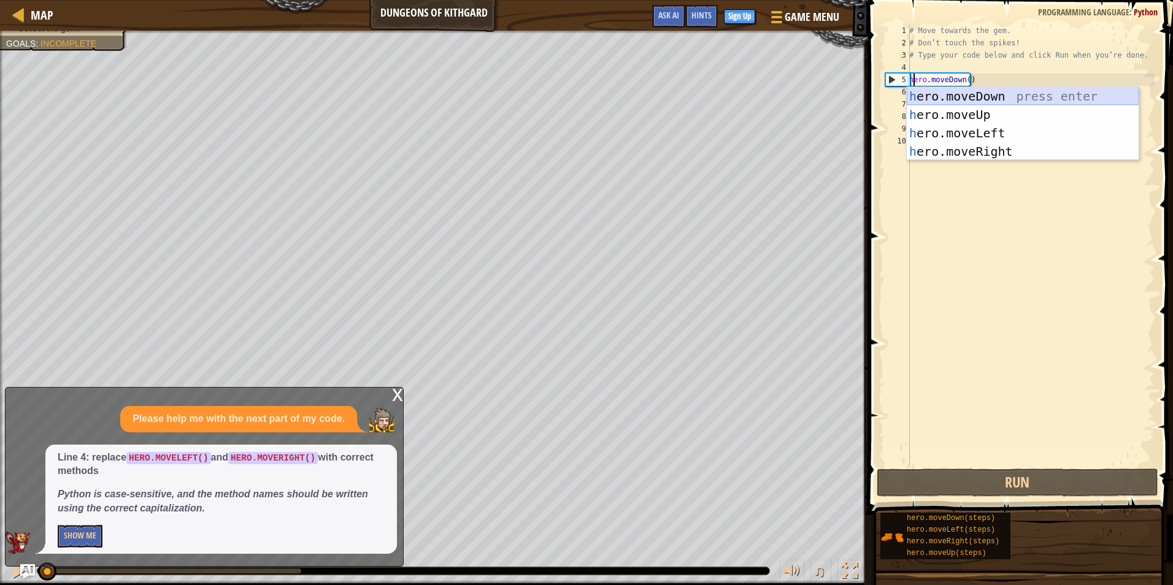
click at [992, 98] on div "h ero.moveDown press enter h ero.moveUp press enter h ero.moveLeft press enter …" at bounding box center [1022, 142] width 232 height 110
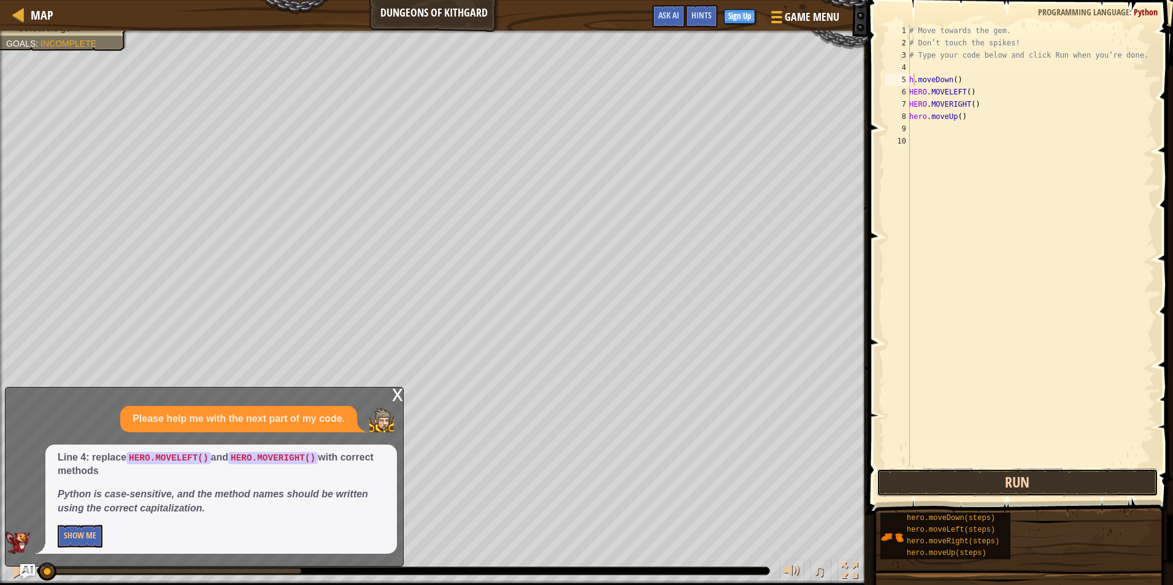
click at [1044, 491] on button "Run" at bounding box center [1017, 483] width 282 height 28
click at [1043, 481] on button "Running" at bounding box center [1017, 483] width 282 height 28
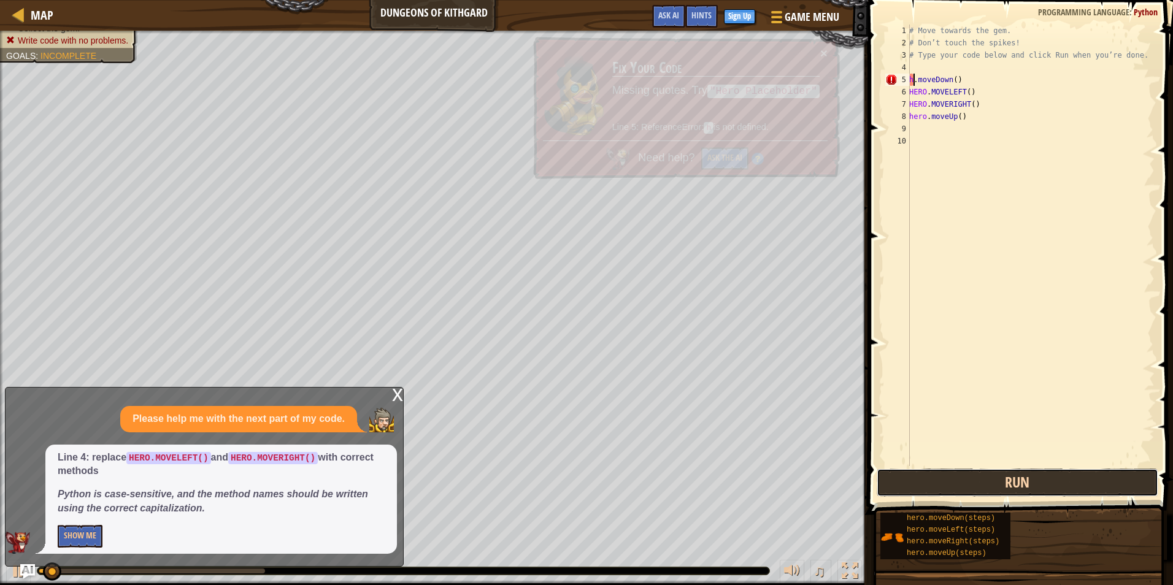
click at [1048, 479] on button "Run" at bounding box center [1017, 483] width 282 height 28
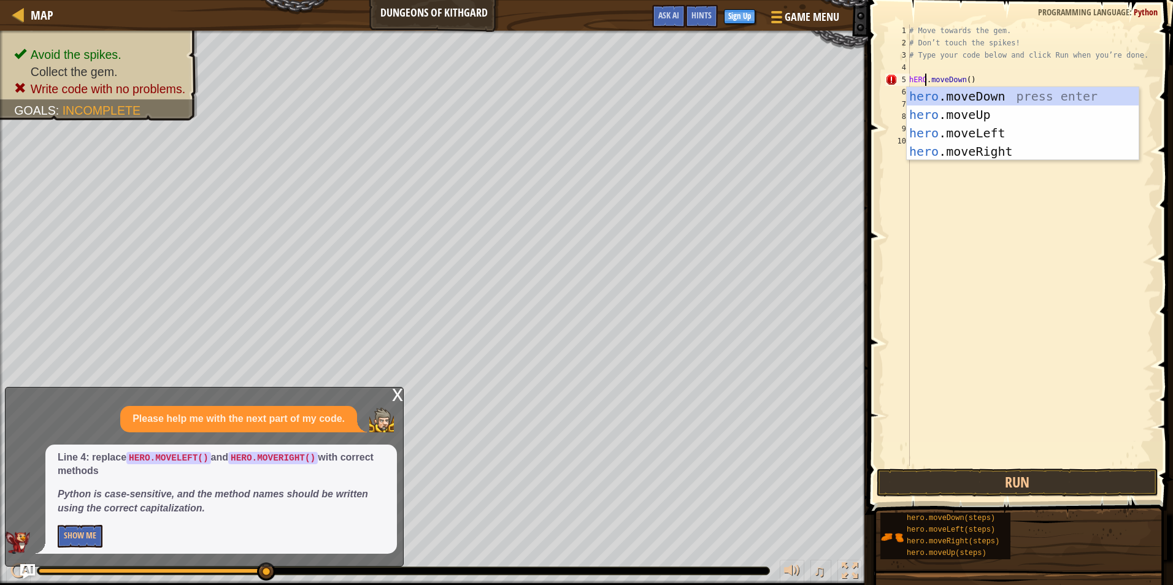
scroll to position [6, 1]
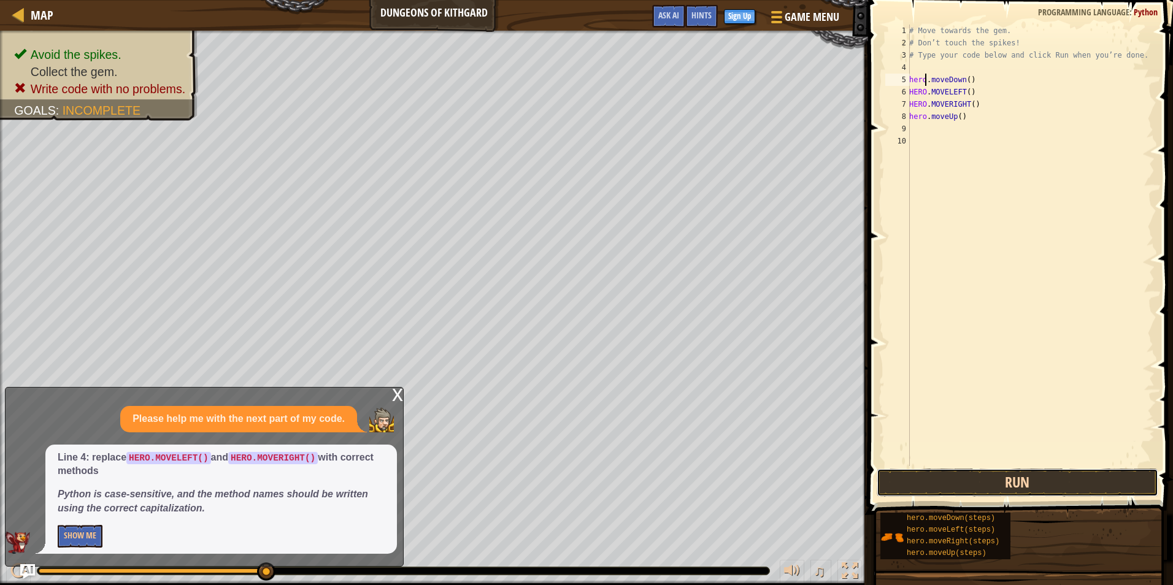
click at [1113, 487] on button "Run" at bounding box center [1017, 483] width 282 height 28
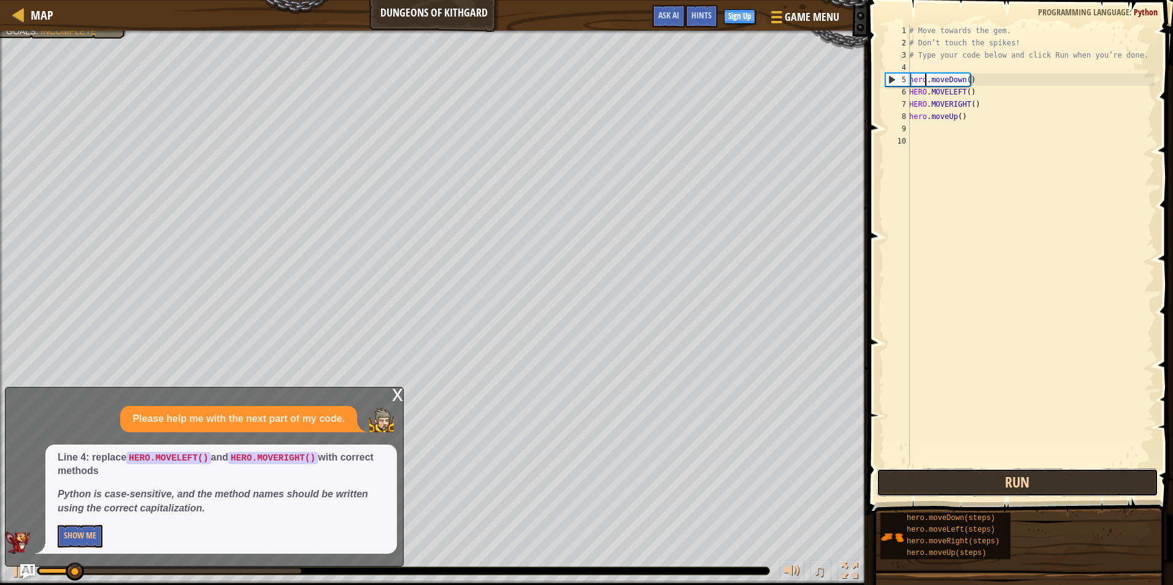
click at [1114, 480] on button "Run" at bounding box center [1017, 483] width 282 height 28
click at [1108, 481] on button "Run" at bounding box center [1017, 483] width 282 height 28
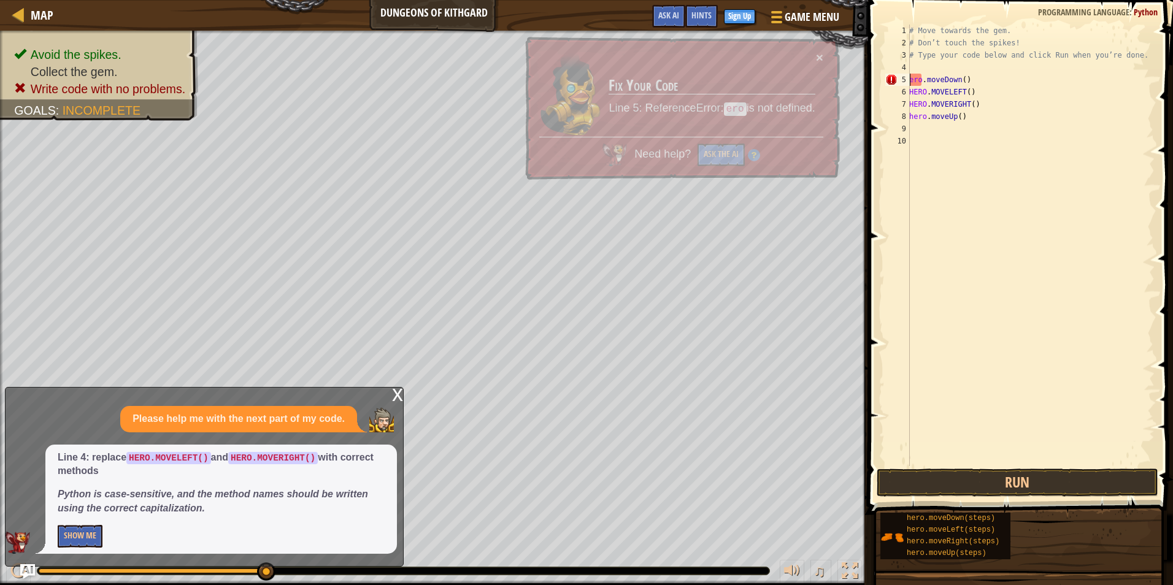
scroll to position [6, 0]
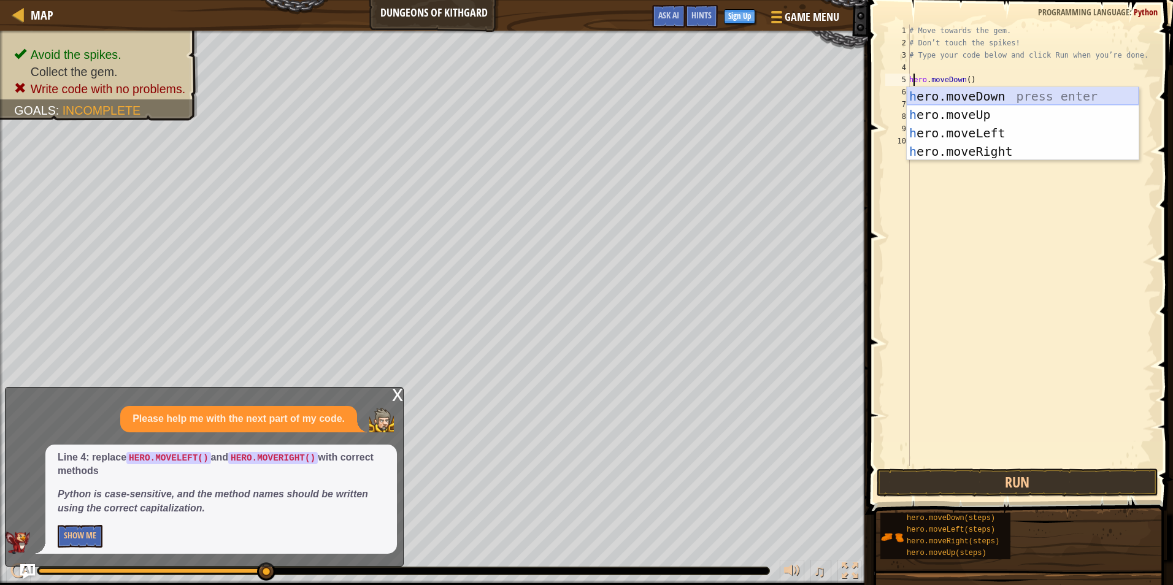
click at [998, 98] on div "h ero.moveDown press enter h ero.moveUp press enter h ero.moveLeft press enter …" at bounding box center [1022, 142] width 232 height 110
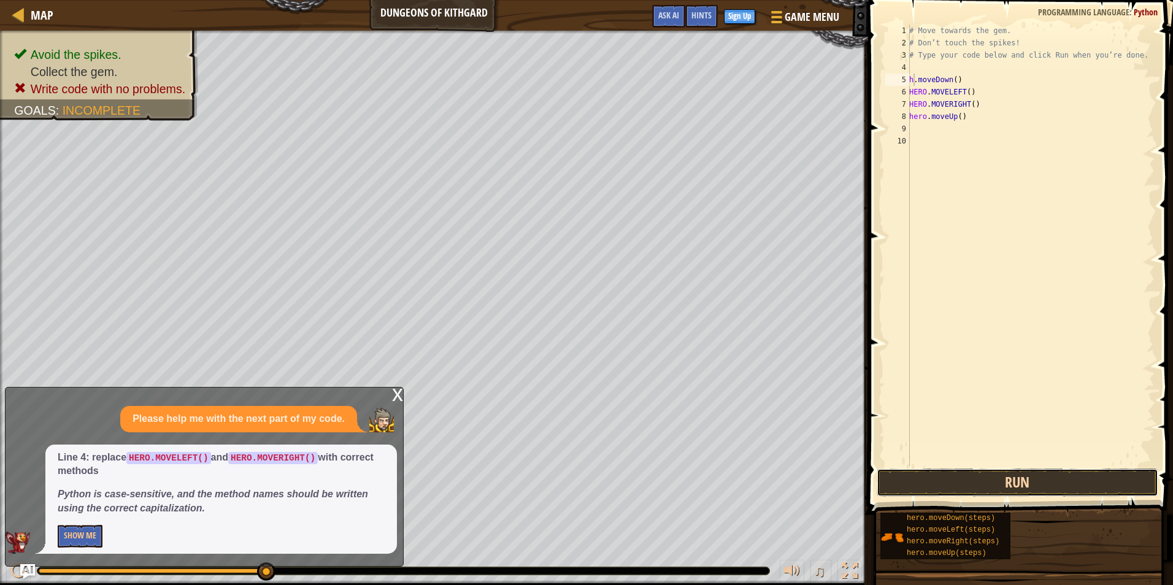
click at [1014, 479] on button "Run" at bounding box center [1017, 483] width 282 height 28
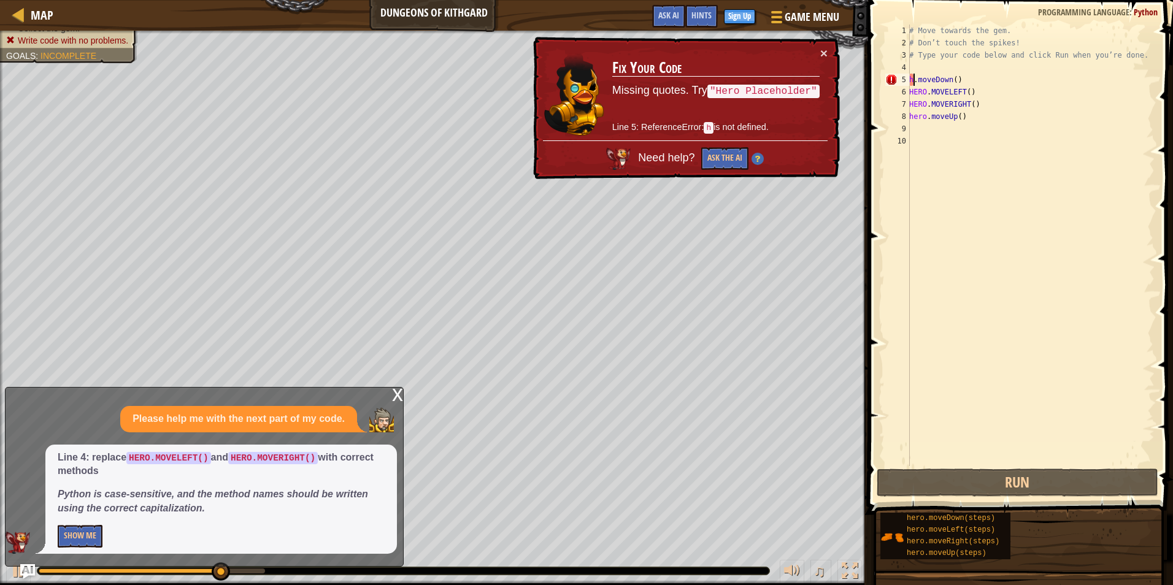
drag, startPoint x: 938, startPoint y: 109, endPoint x: 949, endPoint y: 123, distance: 18.4
click at [938, 111] on div "# Move towards the gem. # Don’t touch the spikes! # Type your code below and cl…" at bounding box center [1030, 258] width 248 height 466
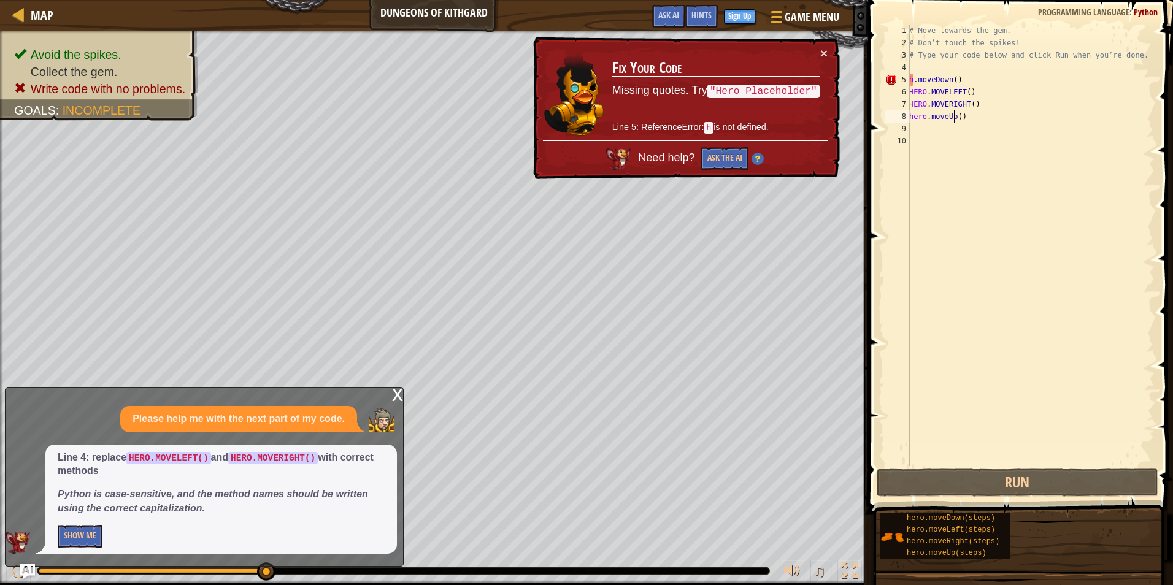
click at [952, 121] on div "# Move towards the gem. # Don’t touch the spikes! # Type your code below and cl…" at bounding box center [1030, 258] width 248 height 466
click at [919, 117] on div "# Move towards the gem. # Don’t touch the spikes! # Type your code below and cl…" at bounding box center [1030, 258] width 248 height 466
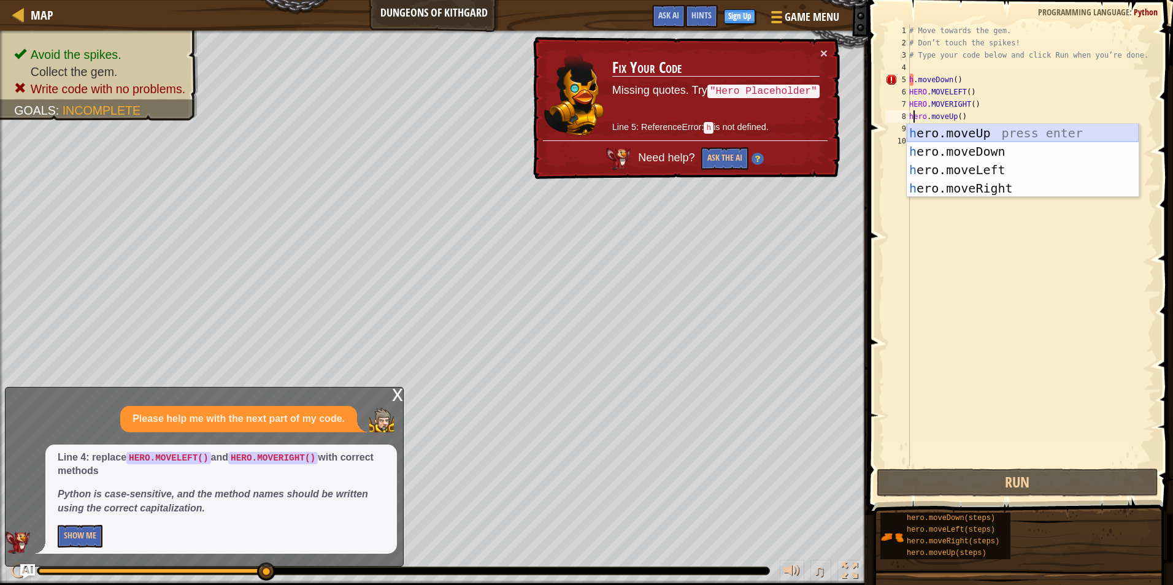
click at [994, 132] on div "h ero.moveUp press enter h ero.moveDown press enter h ero.moveLeft press enter …" at bounding box center [1022, 179] width 232 height 110
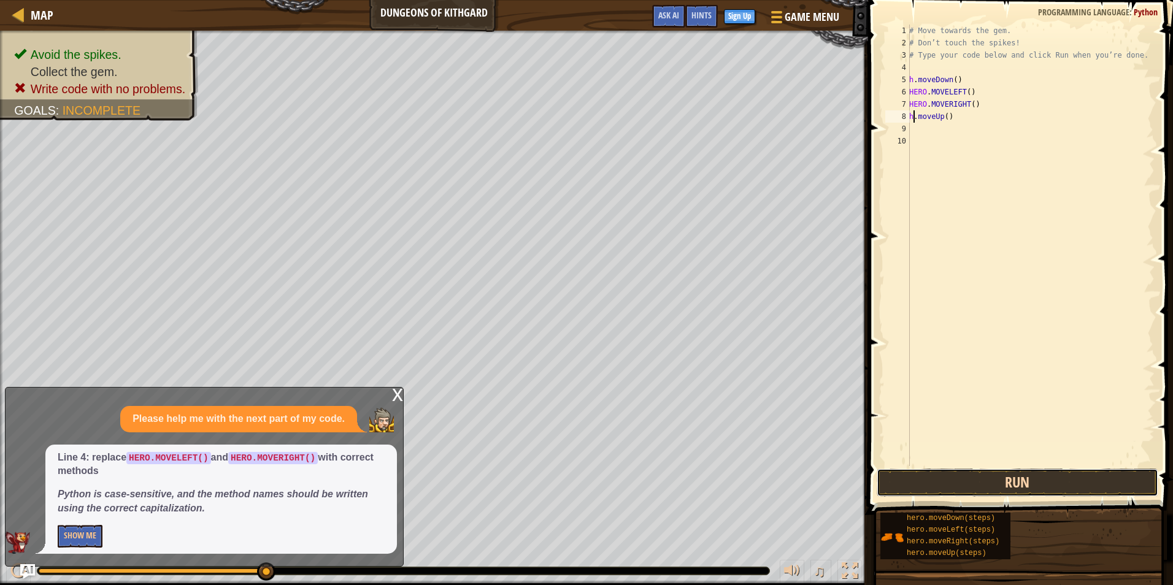
click at [1076, 484] on button "Run" at bounding box center [1017, 483] width 282 height 28
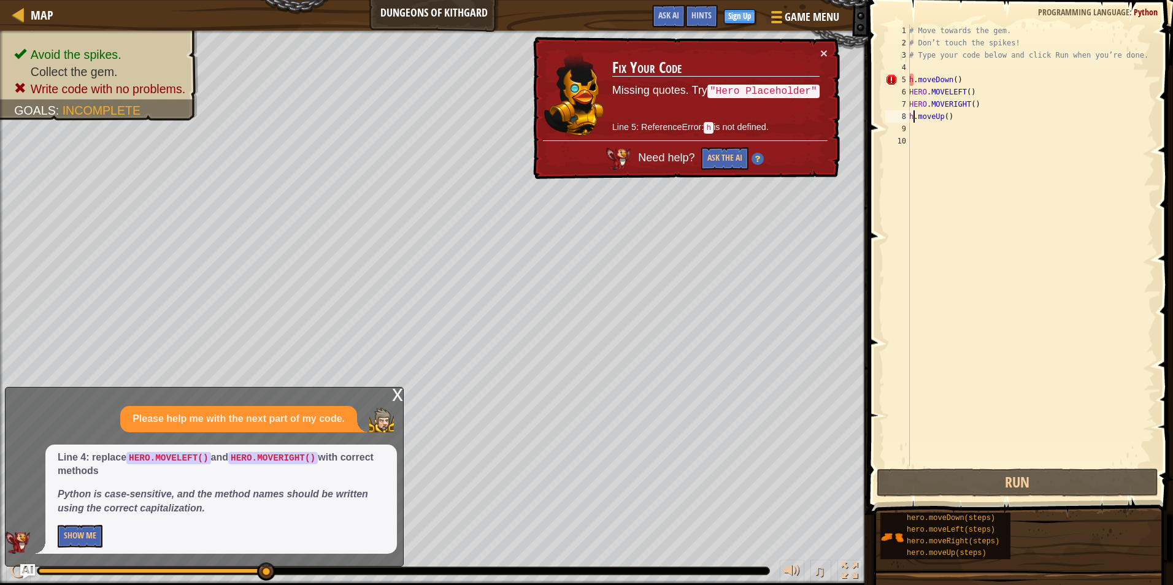
click at [929, 80] on div "# Move towards the gem. # Don’t touch the spikes! # Type your code below and cl…" at bounding box center [1030, 258] width 248 height 466
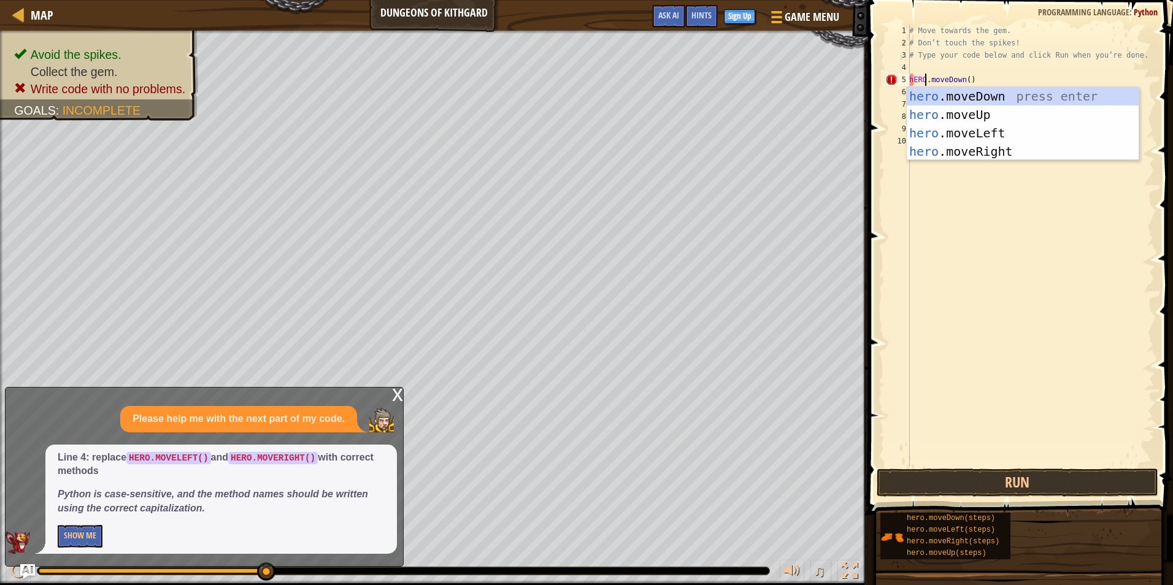
scroll to position [6, 1]
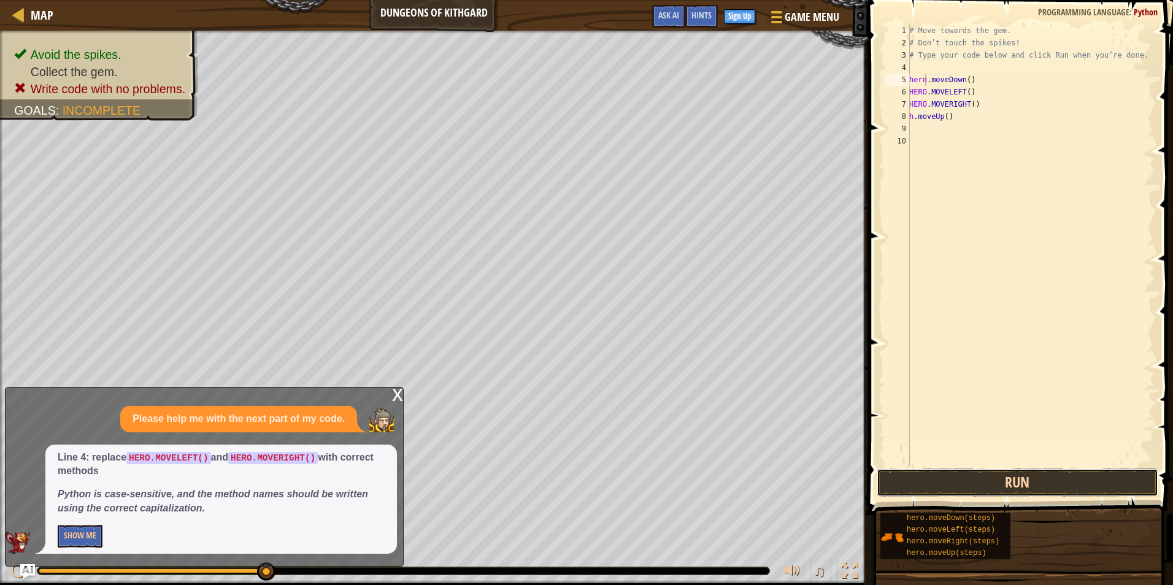
click at [1040, 482] on button "Run" at bounding box center [1017, 483] width 282 height 28
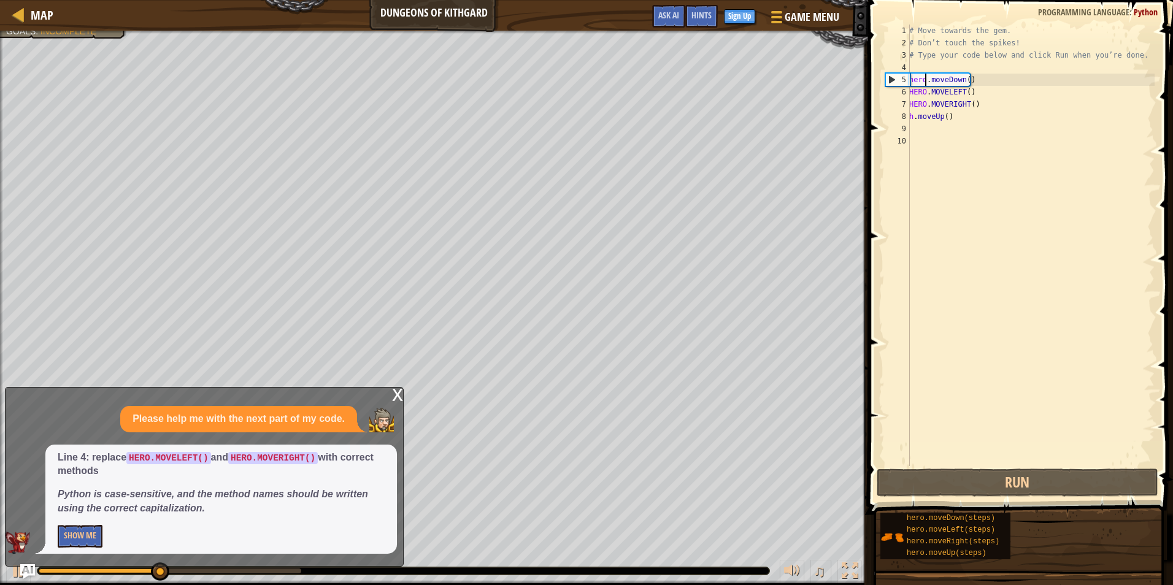
click at [1024, 467] on span at bounding box center [1021, 239] width 315 height 551
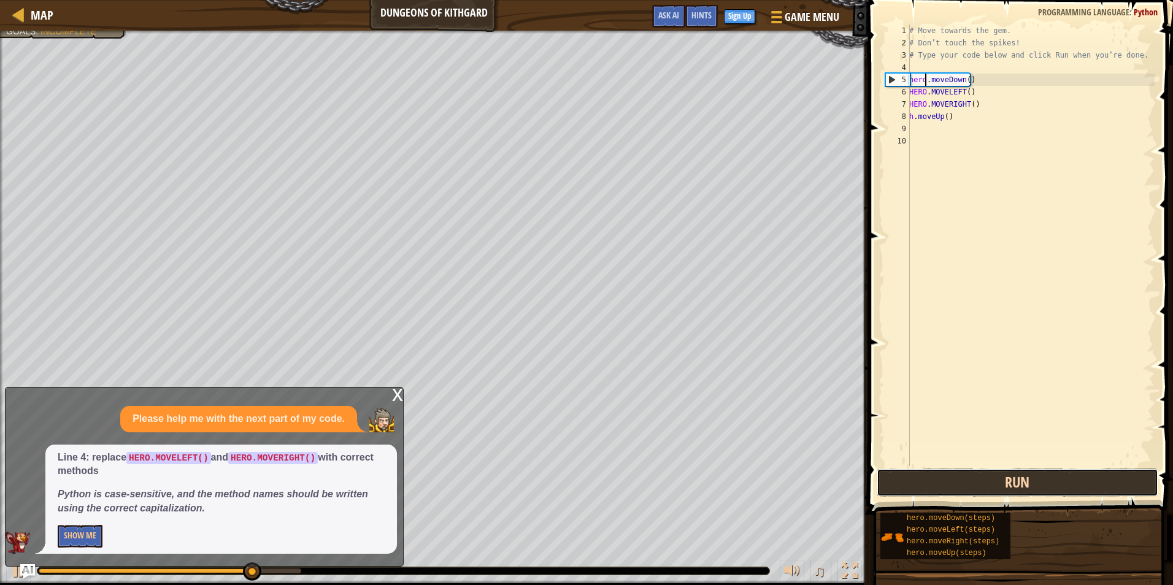
click at [1013, 483] on button "Run" at bounding box center [1017, 483] width 282 height 28
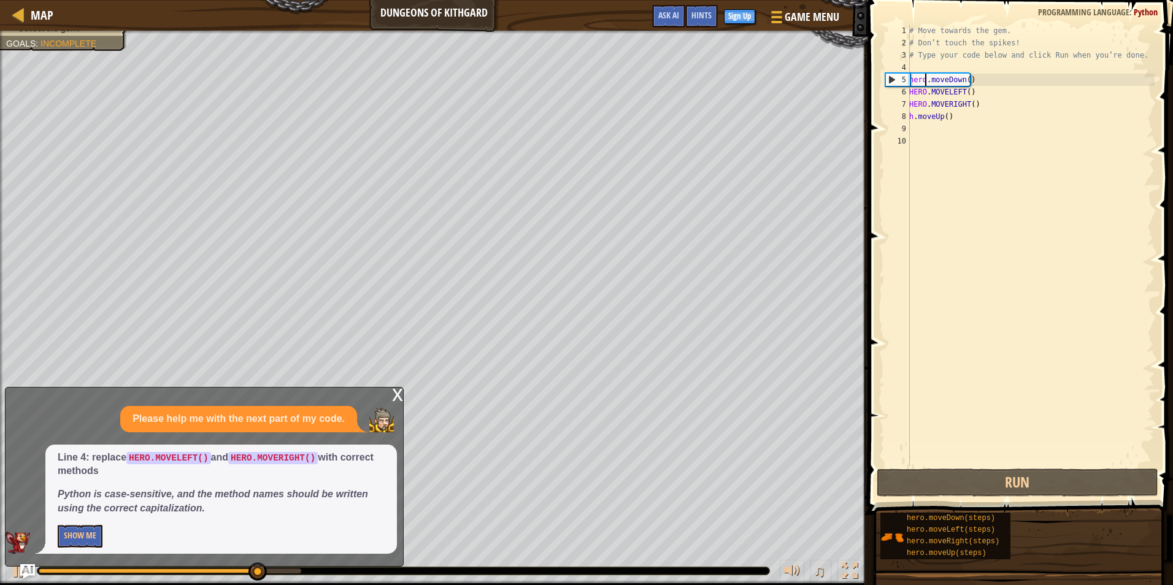
click at [923, 76] on div "# Move towards the gem. # Don’t touch the spikes! # Type your code below and cl…" at bounding box center [1030, 258] width 248 height 466
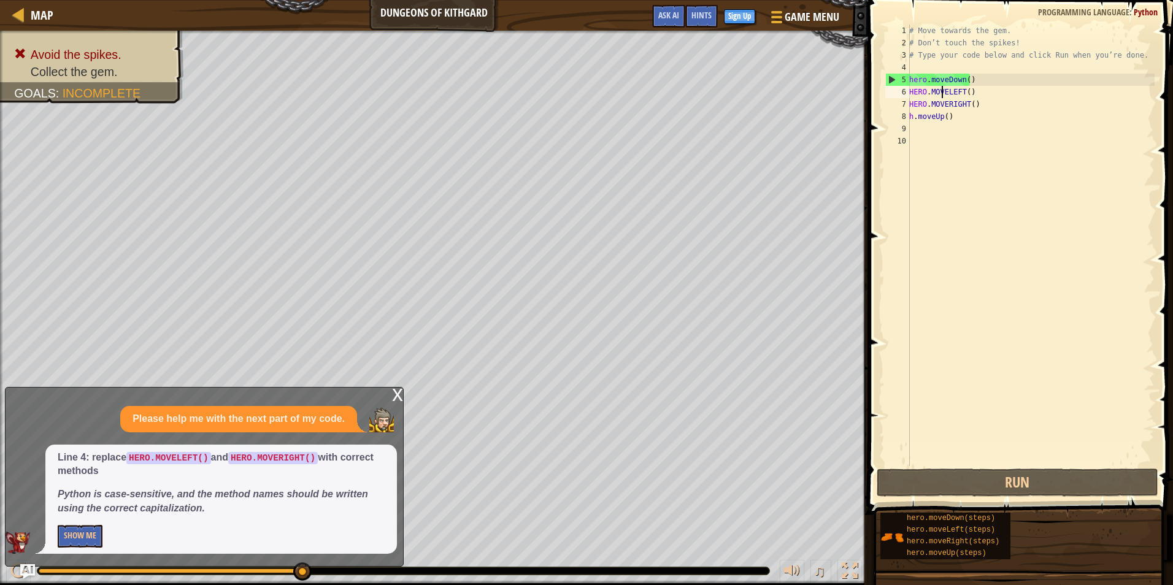
click at [942, 91] on div "# Move towards the gem. # Don’t touch the spikes! # Type your code below and cl…" at bounding box center [1030, 258] width 248 height 466
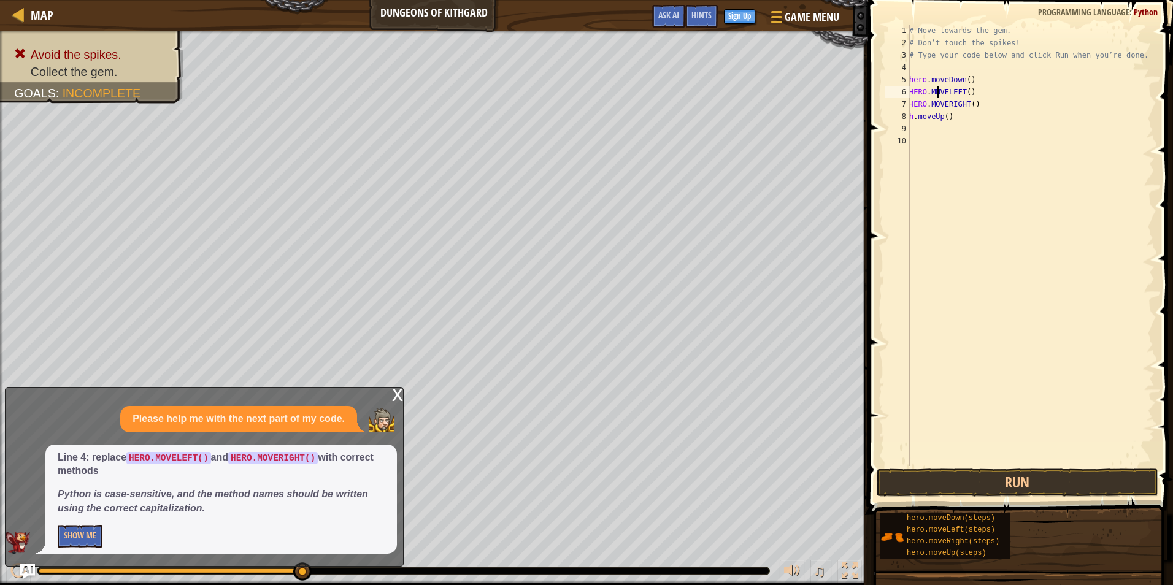
scroll to position [6, 2]
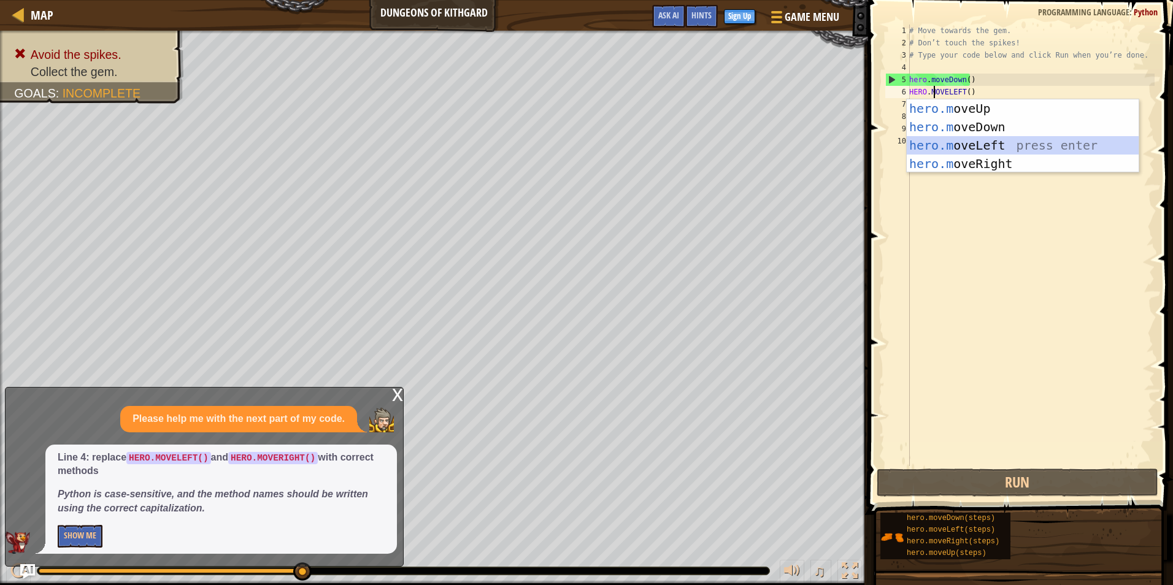
click at [1000, 145] on div "hero.m oveUp press enter hero.m oveDown press enter hero.m oveLeft press enter …" at bounding box center [1022, 154] width 232 height 110
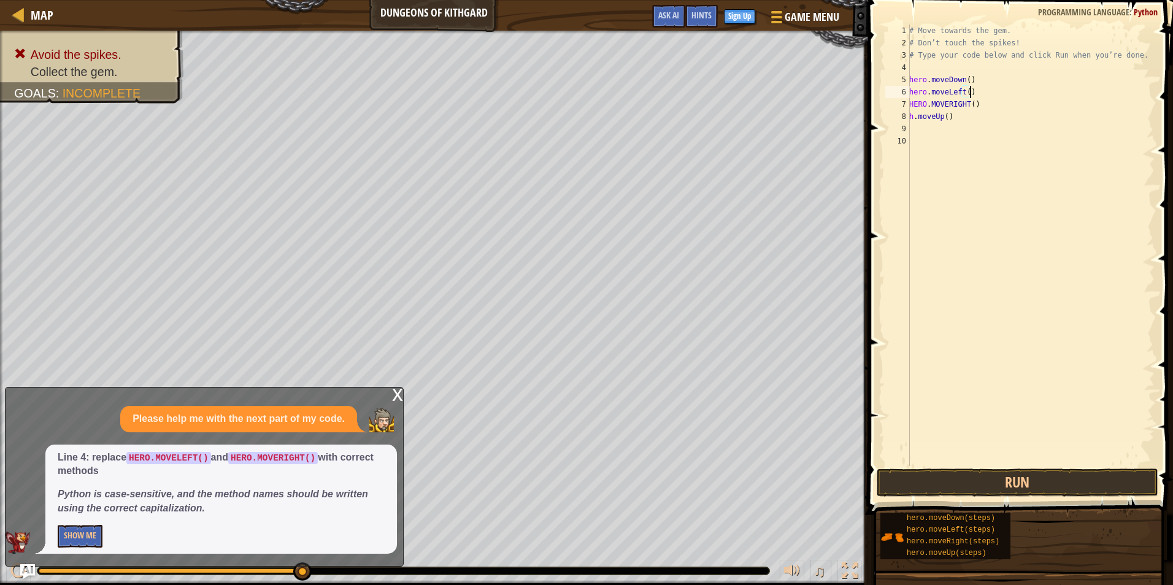
click at [927, 102] on div "# Move towards the gem. # Don’t touch the spikes! # Type your code below and cl…" at bounding box center [1030, 258] width 248 height 466
click at [938, 103] on div "# Move towards the gem. # Don’t touch the spikes! # Type your code below and cl…" at bounding box center [1030, 258] width 248 height 466
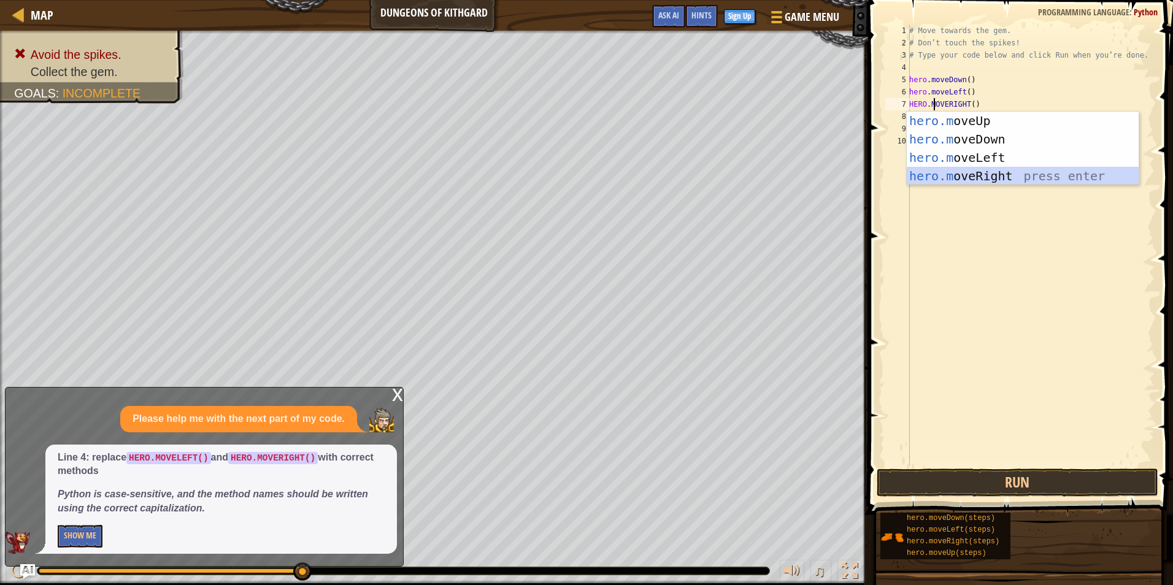
click at [995, 170] on div "hero.m oveUp press enter hero.m oveDown press enter hero.m oveLeft press enter …" at bounding box center [1022, 167] width 232 height 110
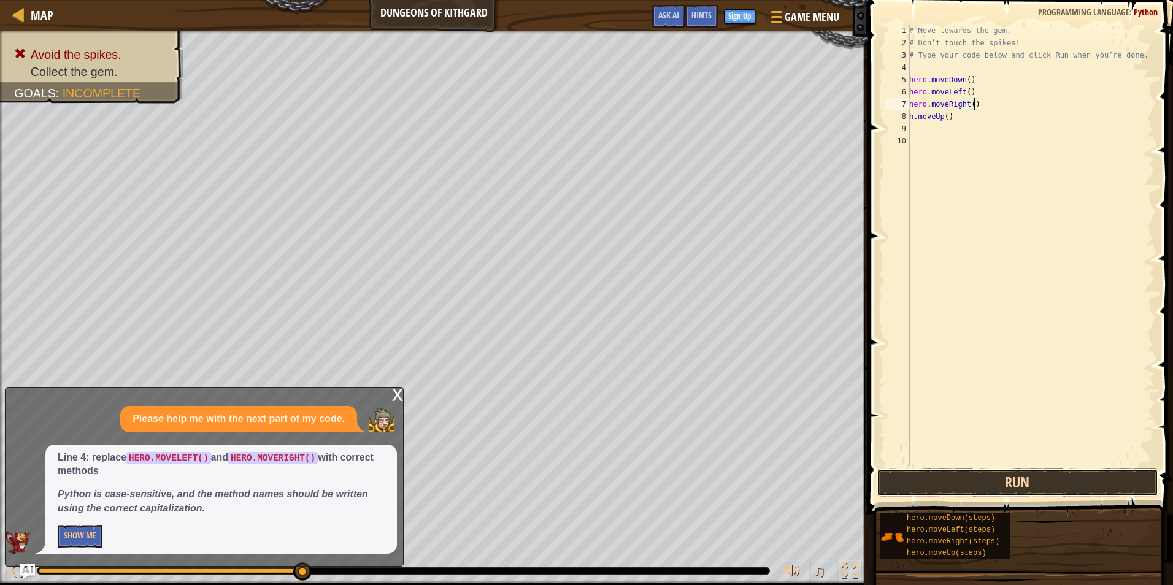
click at [1049, 485] on button "Run" at bounding box center [1017, 483] width 282 height 28
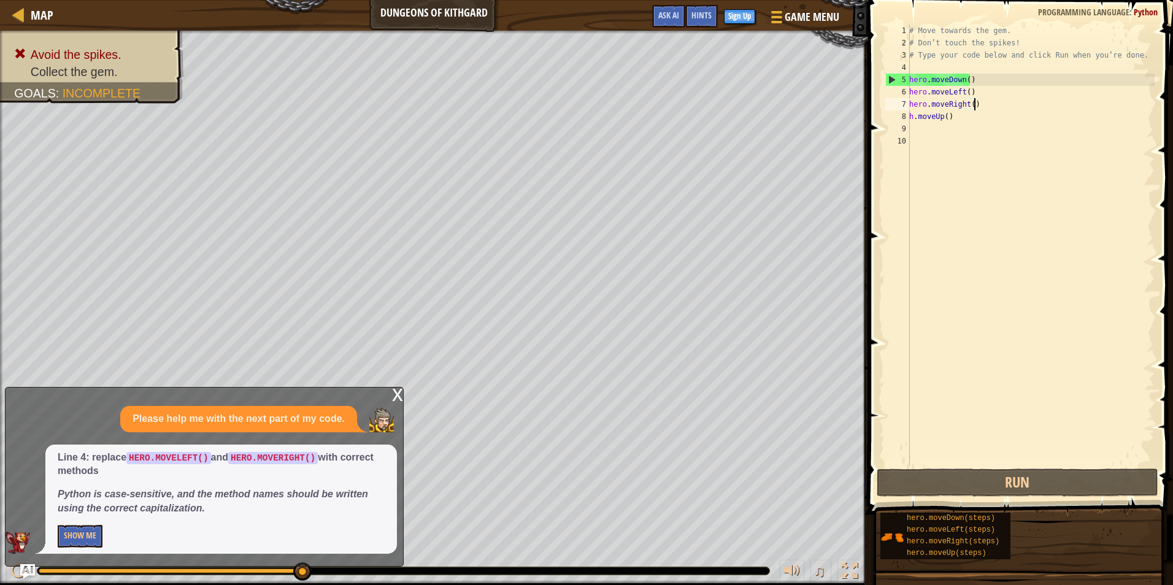
drag, startPoint x: 385, startPoint y: 403, endPoint x: 395, endPoint y: 394, distance: 13.5
click at [390, 397] on div "x Please help me with the next part of my code. Line 4: replace HERO.MOVELEFT()…" at bounding box center [204, 477] width 399 height 180
type textarea "h.moveUp()"
drag, startPoint x: 934, startPoint y: 116, endPoint x: 869, endPoint y: 172, distance: 85.7
click at [865, 172] on span at bounding box center [1021, 239] width 315 height 551
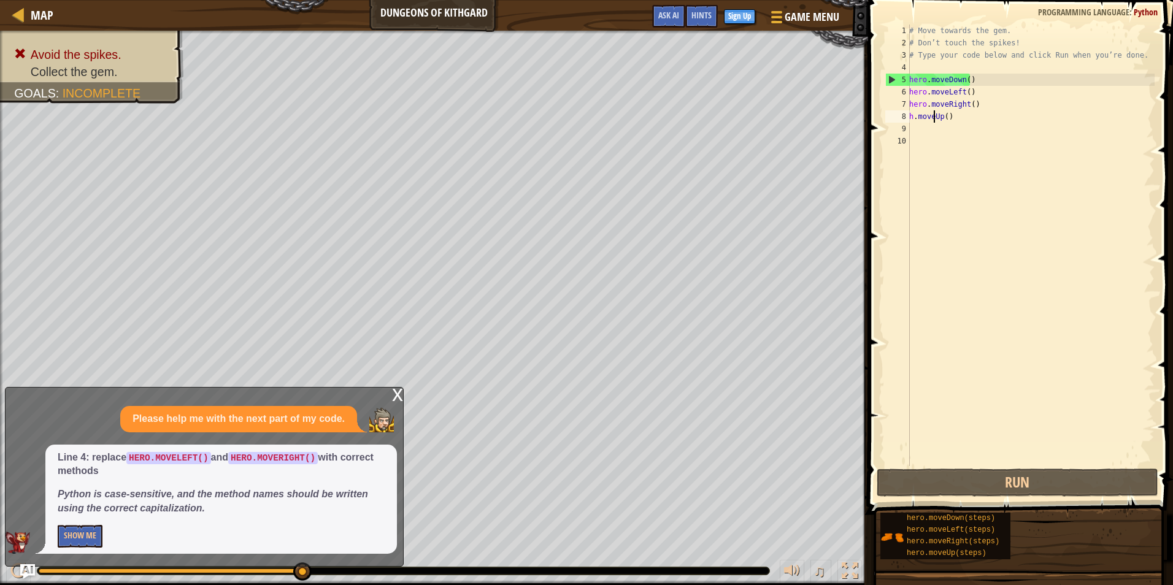
click at [948, 117] on div "# Move towards the gem. # Don’t touch the spikes! # Type your code below and cl…" at bounding box center [1030, 258] width 248 height 466
click at [943, 118] on div "# Move towards the gem. # Don’t touch the spikes! # Type your code below and cl…" at bounding box center [1030, 258] width 248 height 466
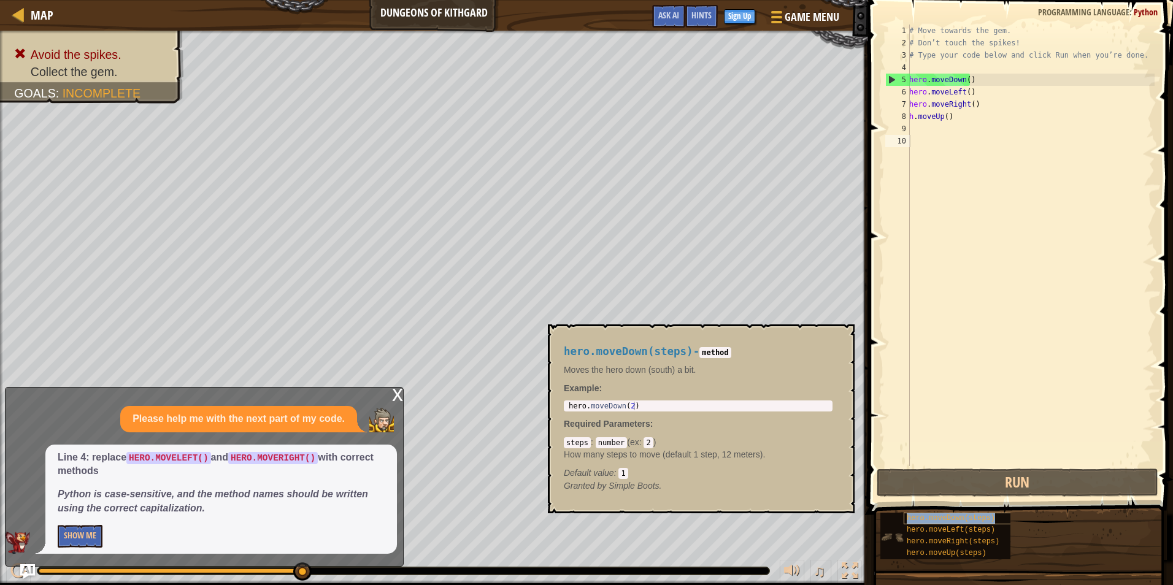
scroll to position [6, 0]
type textarea "h.moveUp()"
type textarea "hero.moveDown(steps)"
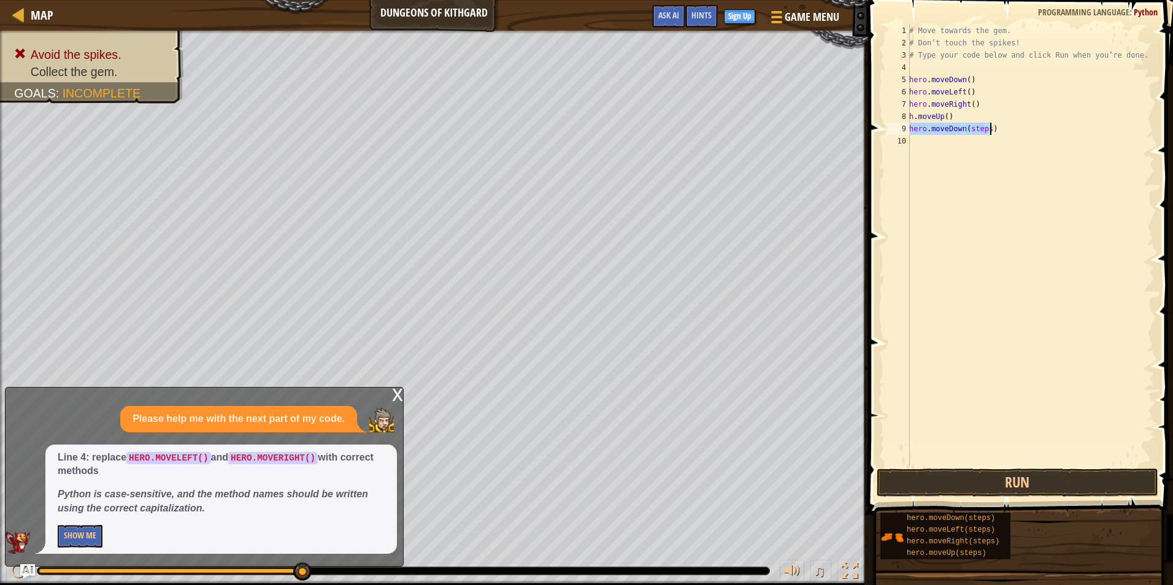
click at [937, 129] on div "# Move towards the gem. # Don’t touch the spikes! # Type your code below and cl…" at bounding box center [1030, 246] width 248 height 442
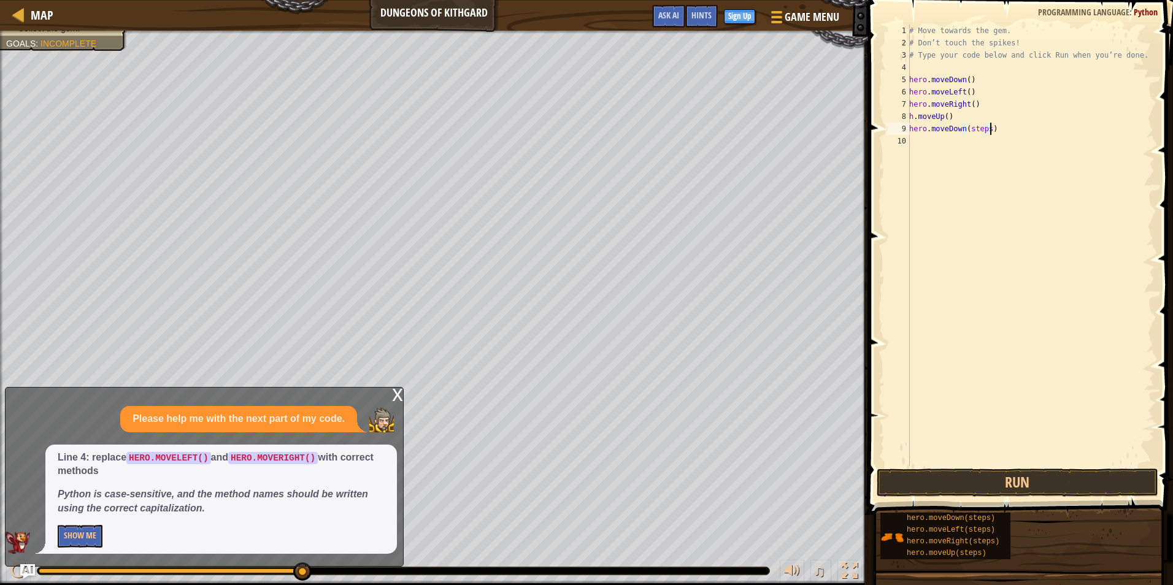
click at [1009, 130] on div "# Move towards the gem. # Don’t touch the spikes! # Type your code below and cl…" at bounding box center [1030, 258] width 248 height 466
click at [937, 162] on div "# Move towards the gem. # Don’t touch the spikes! # Type your code below and cl…" at bounding box center [1030, 258] width 248 height 466
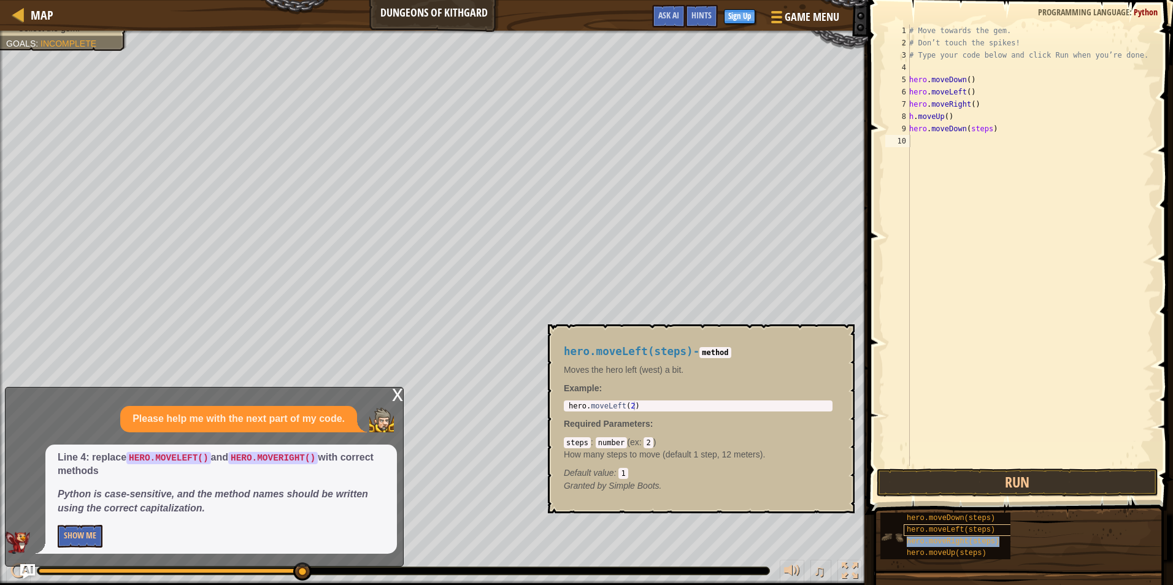
type textarea "hero.moveRight(steps)"
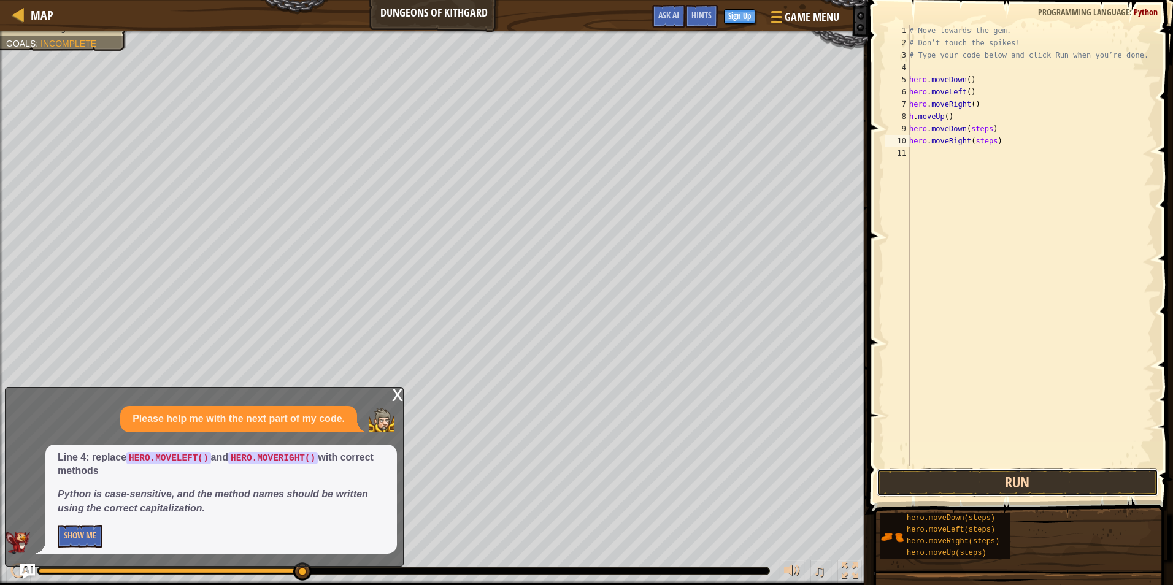
click at [1036, 475] on button "Run" at bounding box center [1017, 483] width 282 height 28
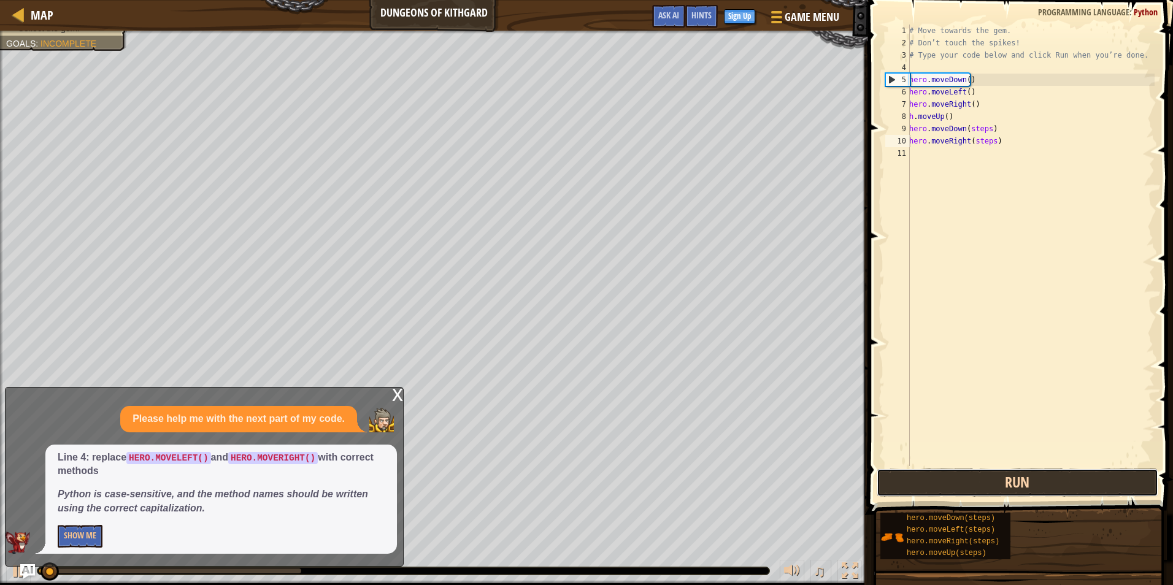
click at [1036, 475] on button "Run" at bounding box center [1017, 483] width 282 height 28
click at [1036, 474] on button "Run" at bounding box center [1017, 483] width 282 height 28
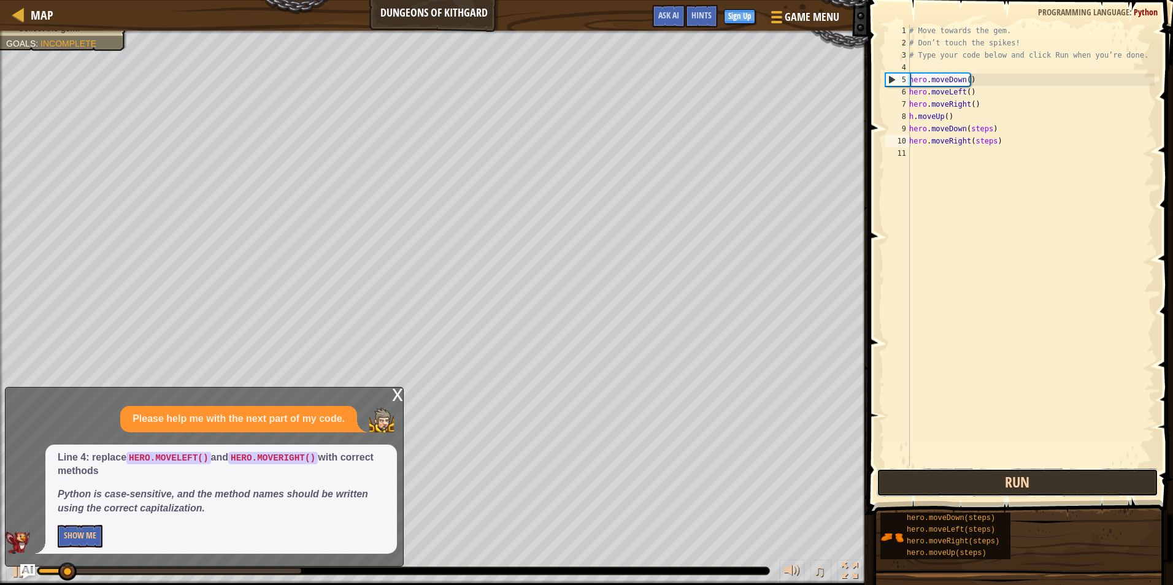
click at [1036, 474] on button "Run" at bounding box center [1017, 483] width 282 height 28
click at [1036, 474] on button "Running" at bounding box center [1017, 483] width 282 height 28
click at [1036, 474] on button "Run" at bounding box center [1017, 483] width 282 height 28
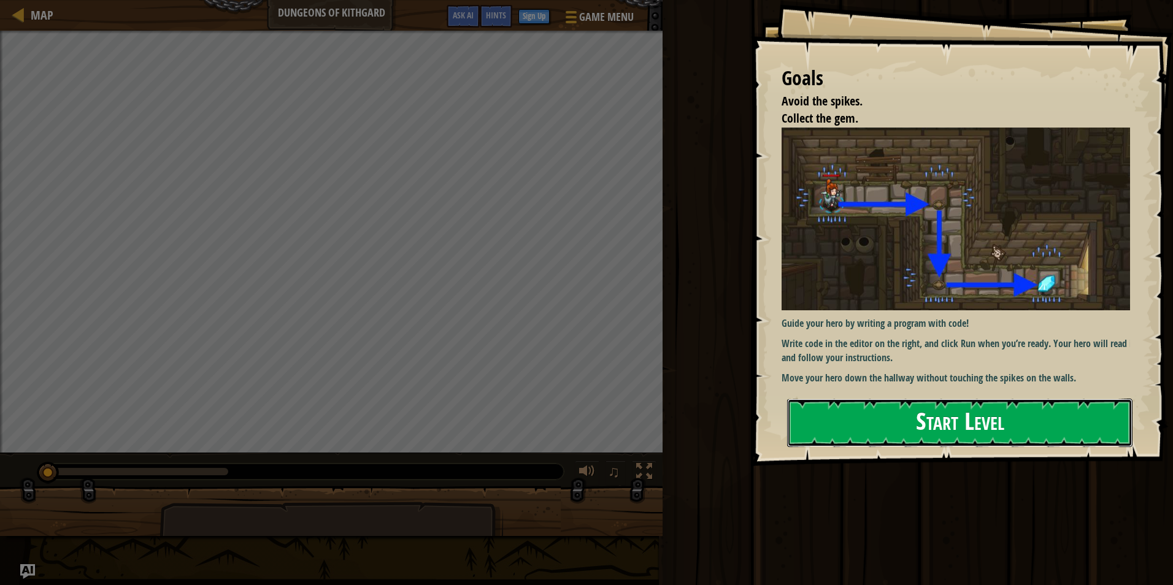
click at [919, 415] on button "Start Level" at bounding box center [959, 423] width 345 height 48
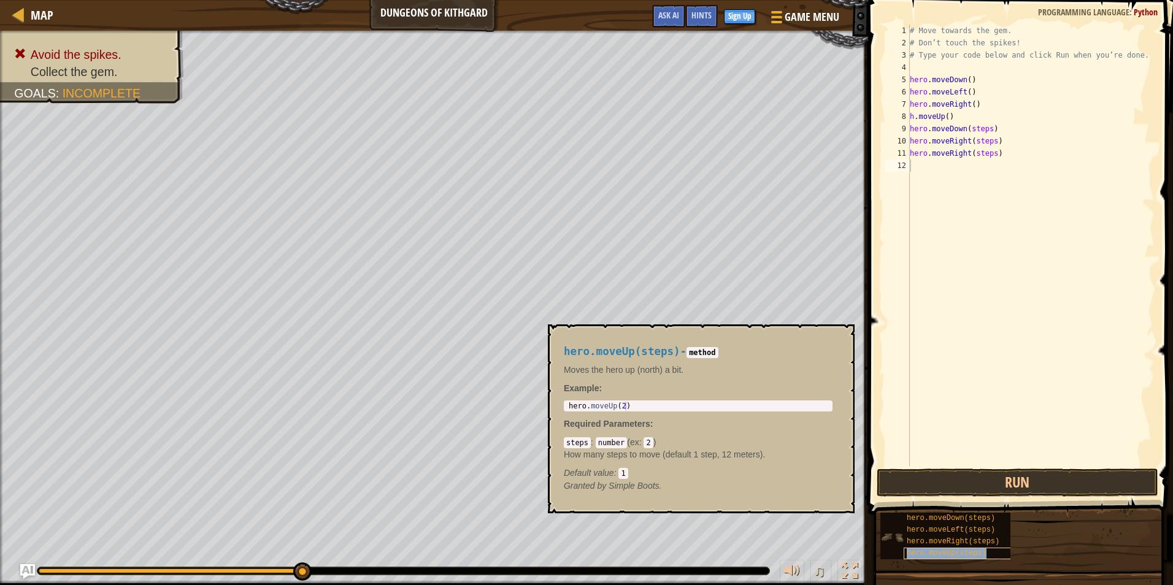
type textarea "hero.moveUp(steps)"
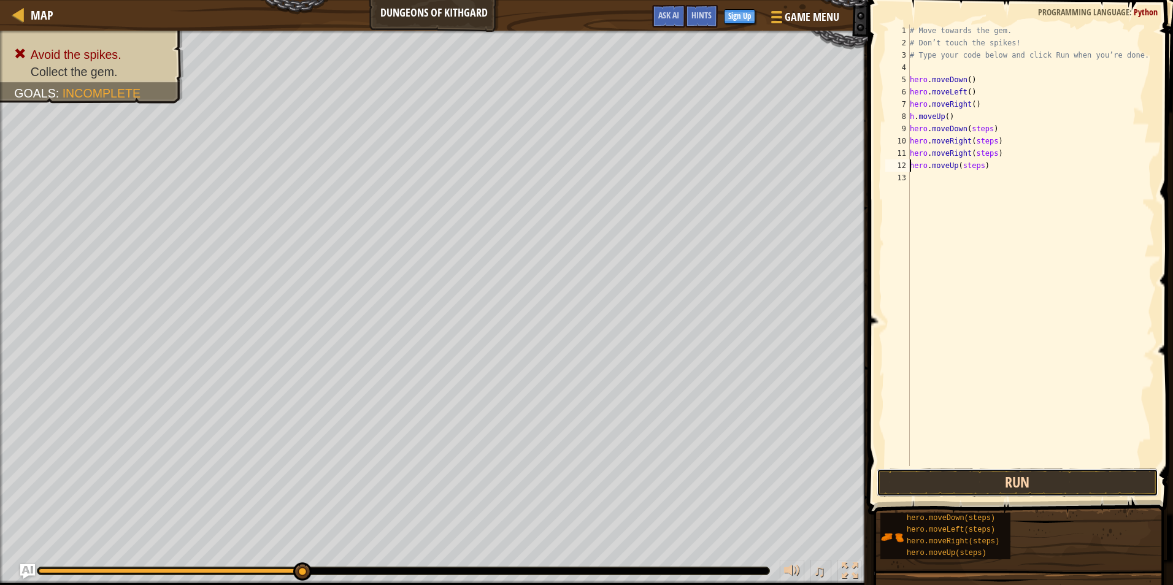
click at [1052, 486] on button "Run" at bounding box center [1017, 483] width 282 height 28
click at [1053, 485] on button "Run" at bounding box center [1017, 483] width 282 height 28
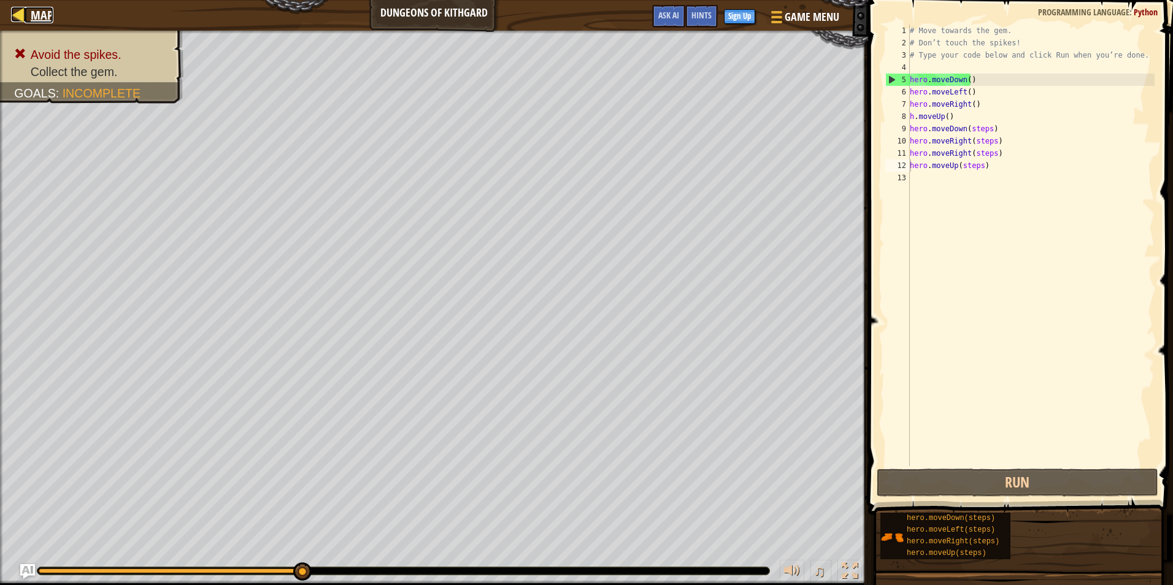
click at [37, 23] on span "Map" at bounding box center [42, 15] width 23 height 17
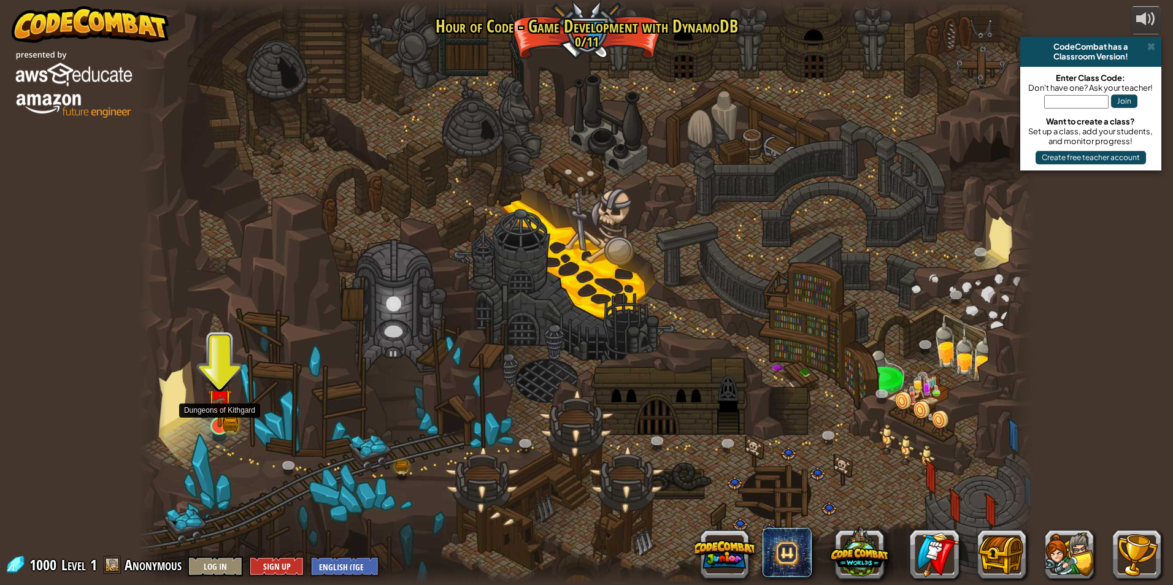
click at [218, 424] on img at bounding box center [219, 401] width 24 height 53
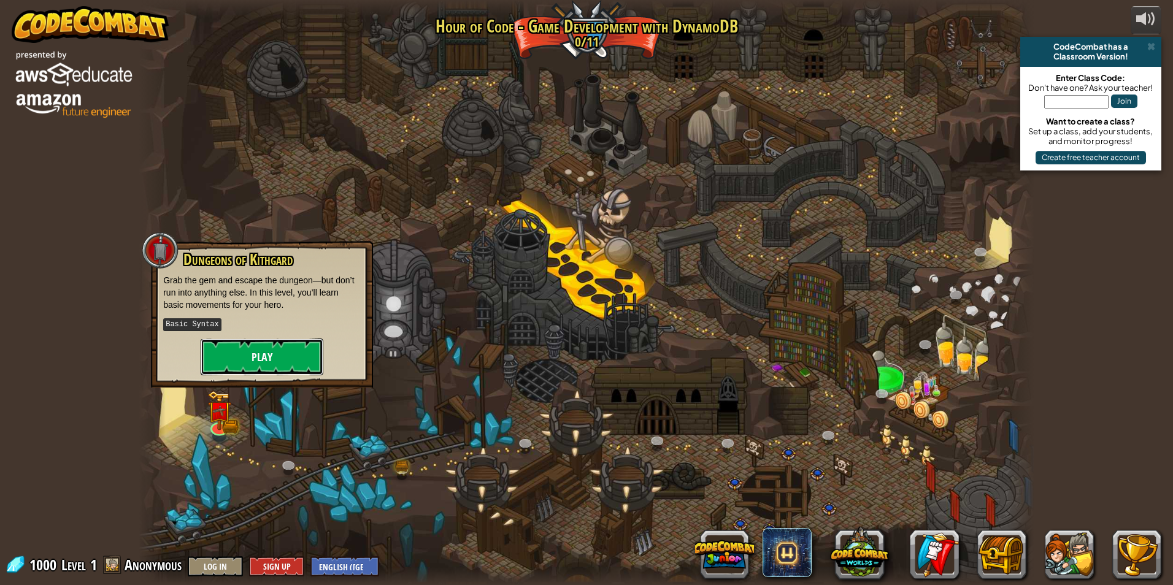
click at [266, 358] on button "Play" at bounding box center [262, 357] width 123 height 37
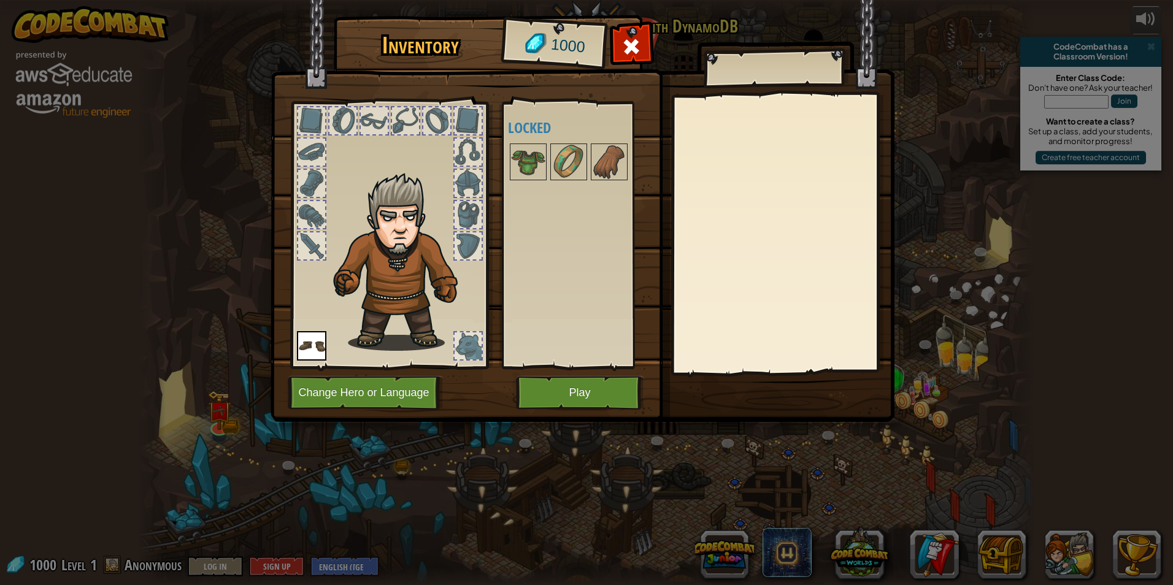
drag, startPoint x: 514, startPoint y: 253, endPoint x: 583, endPoint y: 211, distance: 80.4
click at [583, 211] on div "Available Equip (double-click to equip) Locked" at bounding box center [585, 235] width 154 height 256
click at [462, 207] on div at bounding box center [467, 214] width 27 height 27
click at [461, 163] on div at bounding box center [467, 152] width 27 height 27
click at [454, 138] on div at bounding box center [467, 151] width 29 height 29
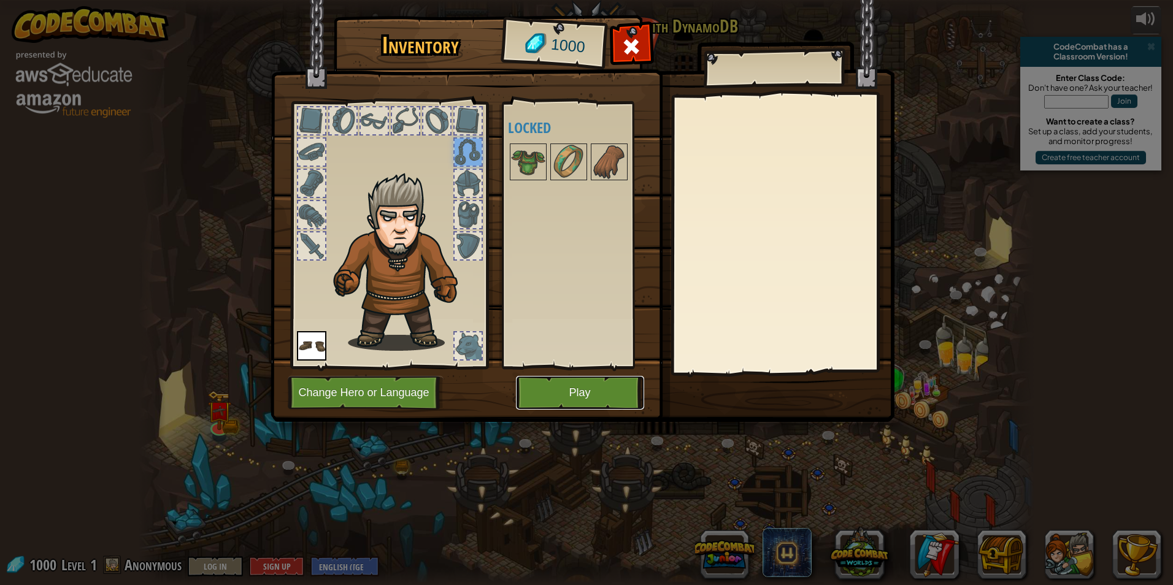
click at [581, 382] on button "Play" at bounding box center [580, 393] width 128 height 34
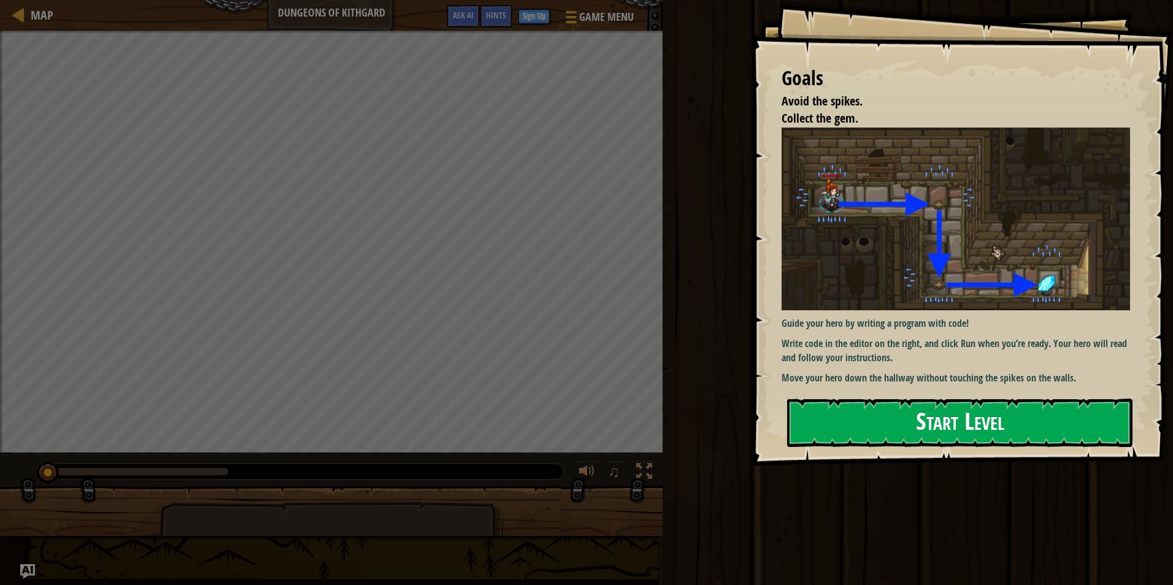
click at [914, 399] on button "Start Level" at bounding box center [959, 423] width 345 height 48
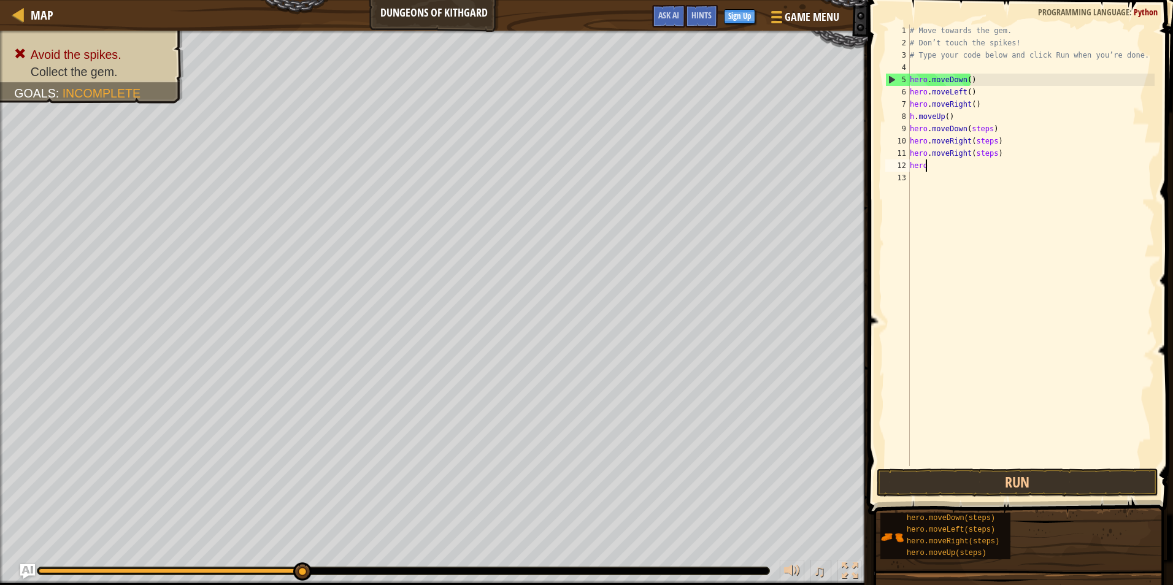
type textarea "h"
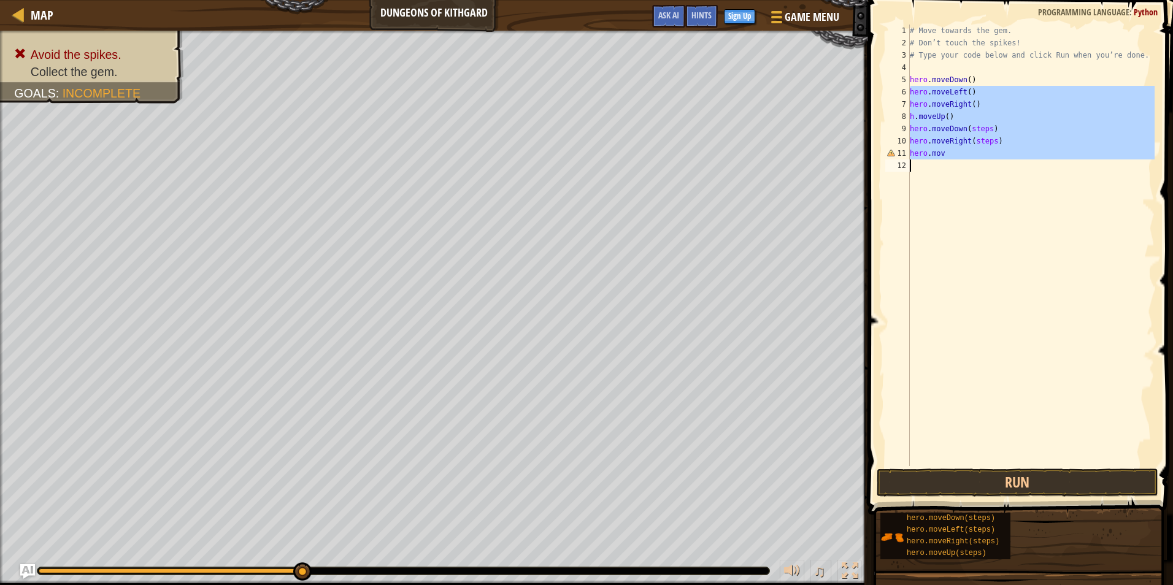
drag, startPoint x: 909, startPoint y: 91, endPoint x: 936, endPoint y: 199, distance: 110.7
click at [936, 199] on div "hero.mov 1 2 3 4 5 6 7 8 9 10 11 12 # Move towards the gem. # Don’t touch the s…" at bounding box center [1019, 246] width 272 height 442
type textarea "hero.mov"
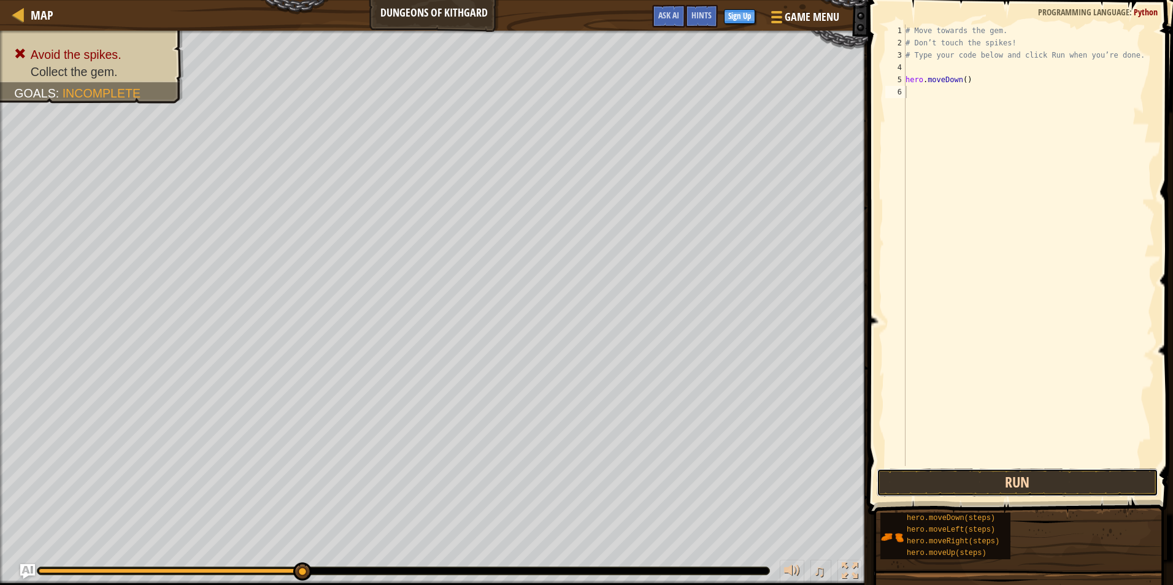
click at [1057, 485] on button "Run" at bounding box center [1017, 483] width 282 height 28
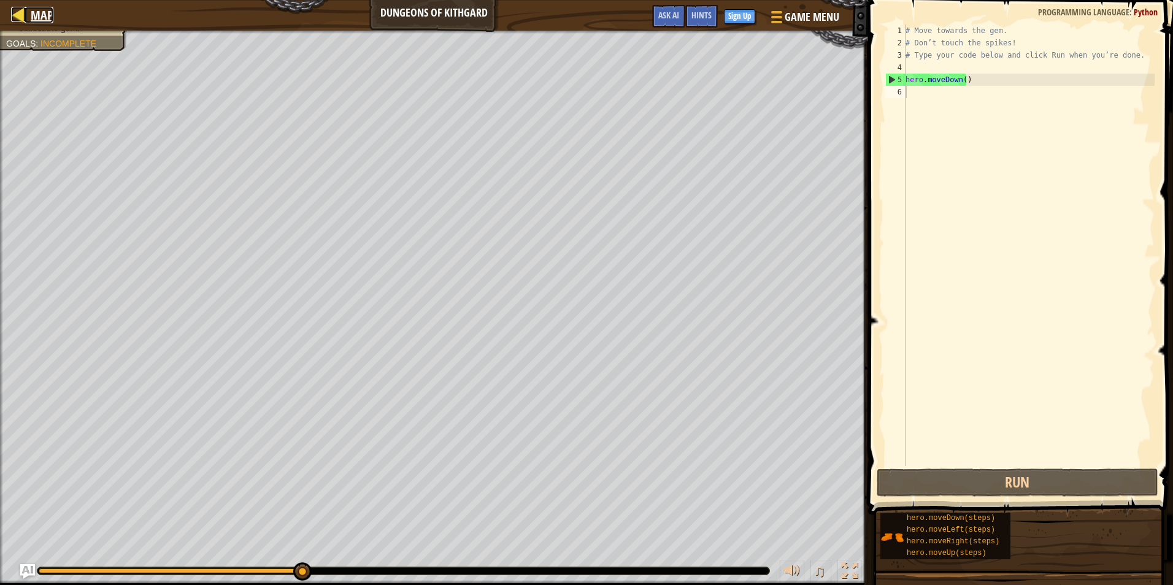
click at [41, 12] on span "Map" at bounding box center [42, 15] width 23 height 17
